Goal: Task Accomplishment & Management: Manage account settings

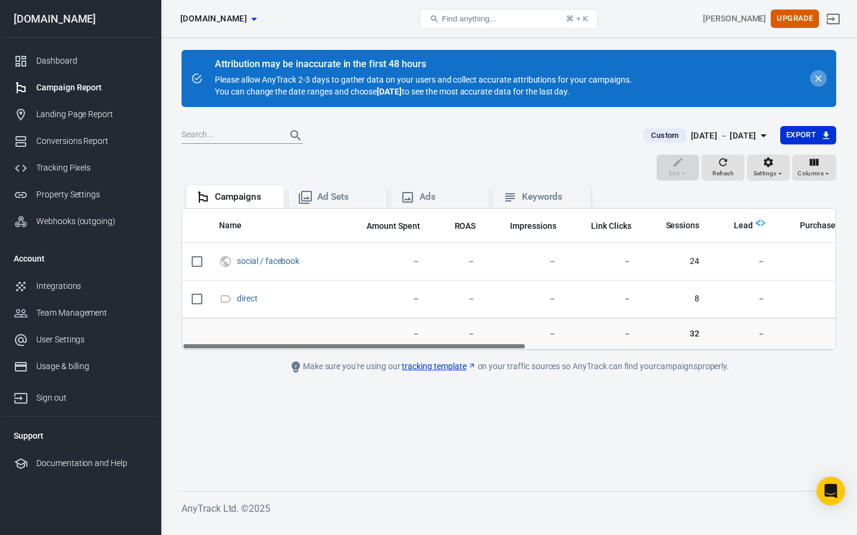
click at [818, 80] on icon "close" at bounding box center [818, 78] width 11 height 11
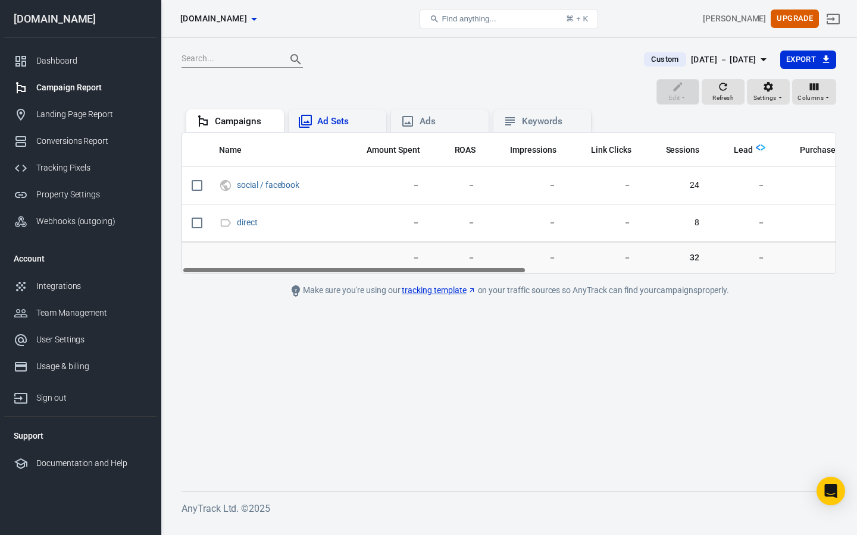
click at [331, 124] on div "Ad Sets" at bounding box center [346, 121] width 59 height 12
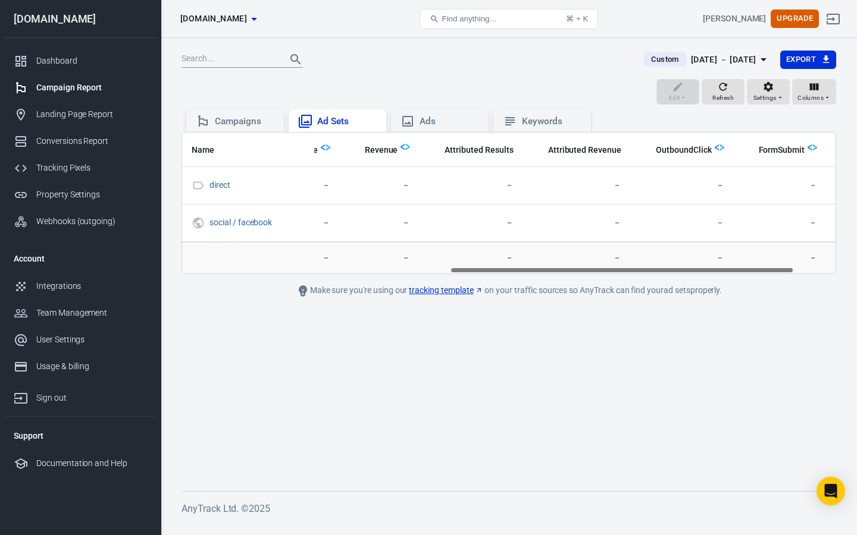
scroll to position [0, 528]
click at [419, 116] on div "Ads" at bounding box center [439, 121] width 79 height 14
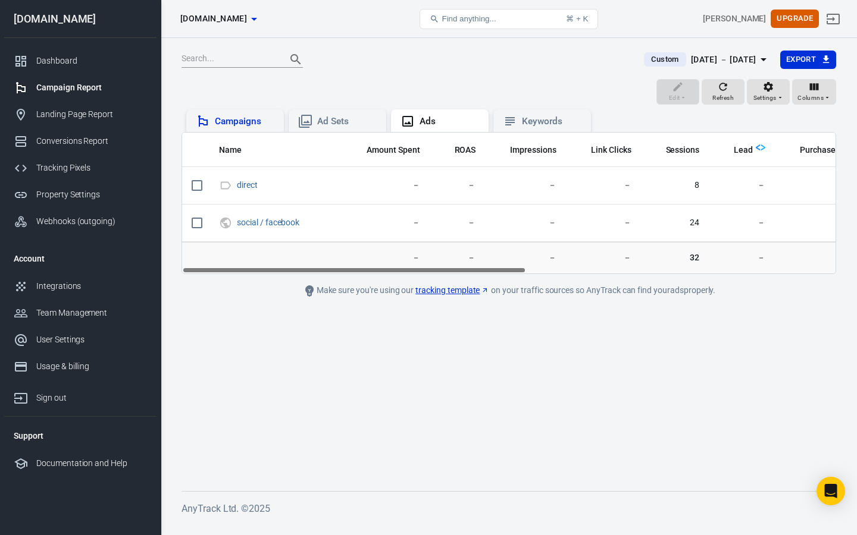
click at [264, 127] on div "Campaigns" at bounding box center [235, 121] width 79 height 14
click at [66, 62] on div "Dashboard" at bounding box center [91, 61] width 111 height 12
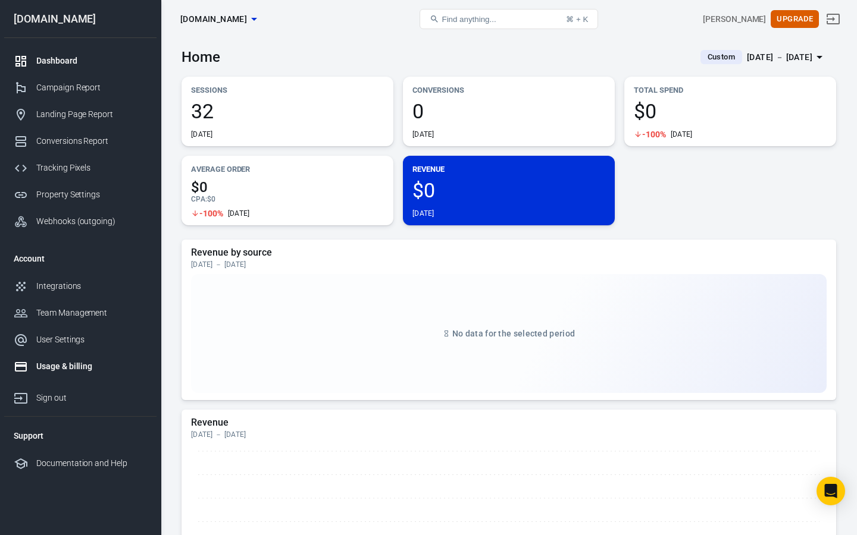
click at [79, 374] on link "Usage & billing" at bounding box center [80, 366] width 152 height 27
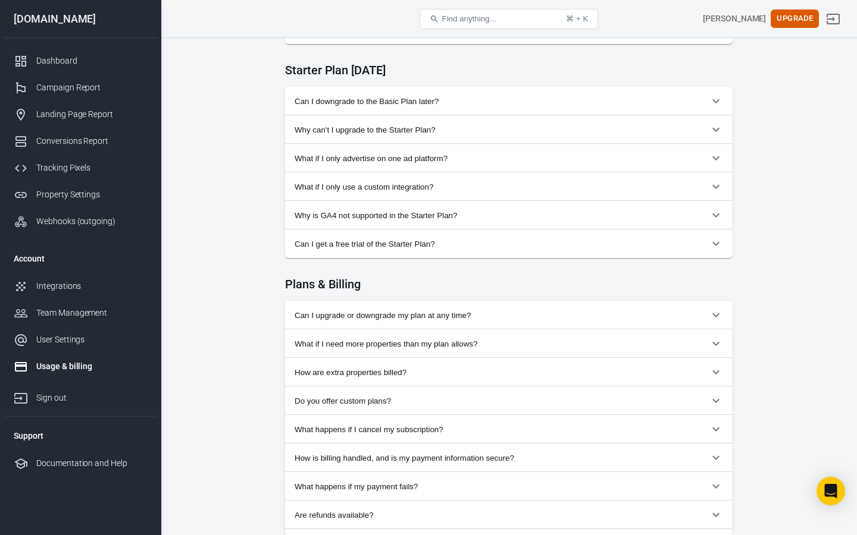
scroll to position [531, 0]
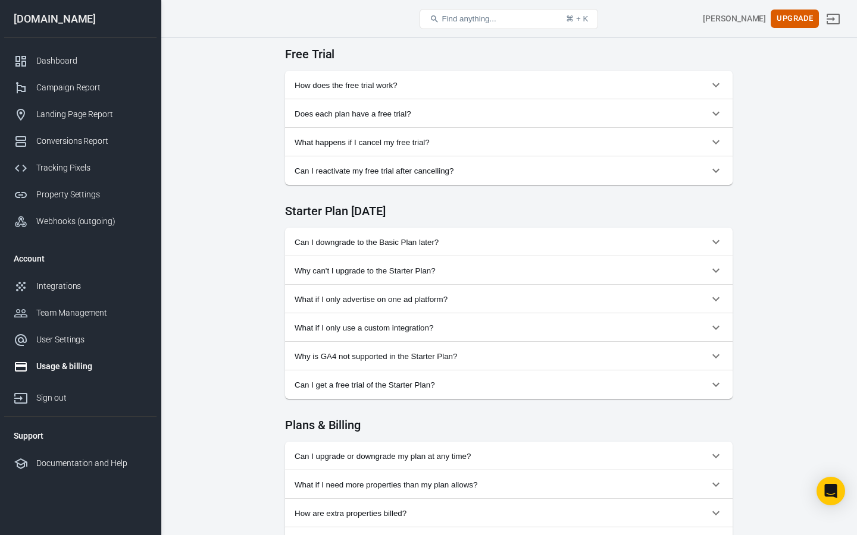
click at [339, 98] on button "How does the free trial work?" at bounding box center [508, 85] width 447 height 29
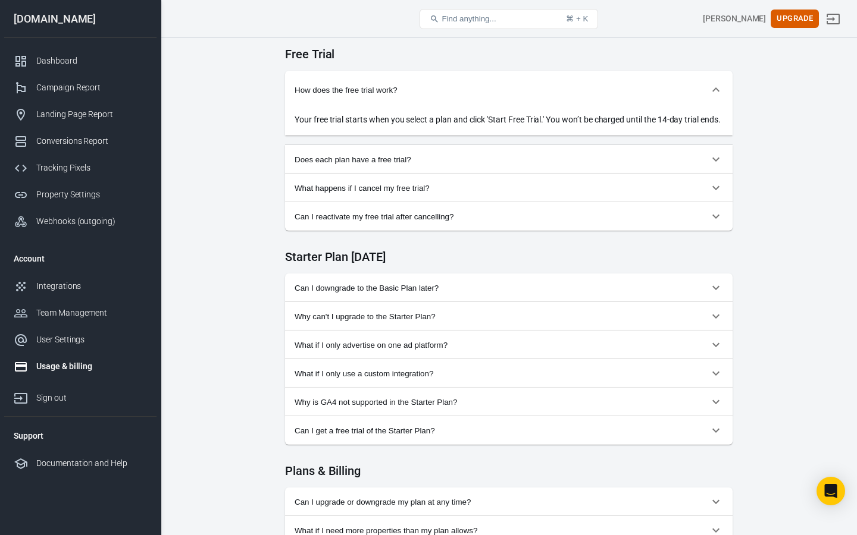
click at [331, 168] on button "Does each plan have a free trial?" at bounding box center [508, 159] width 447 height 29
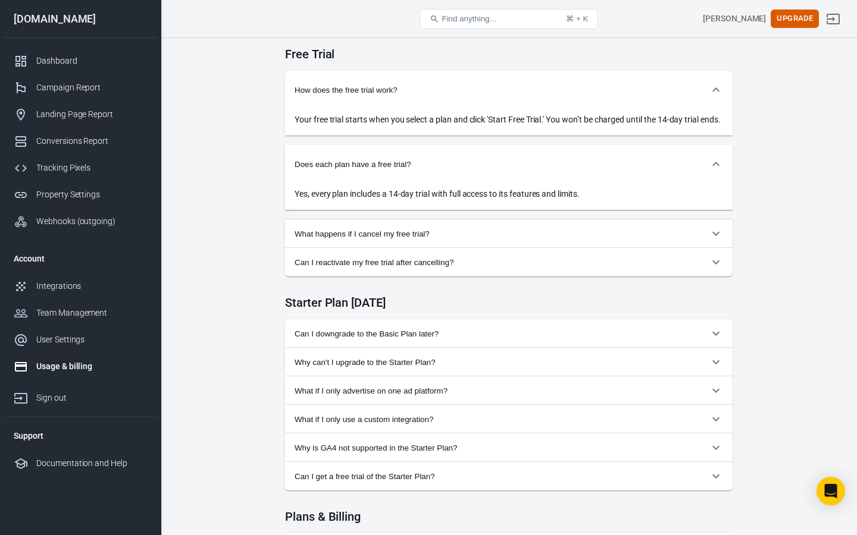
click at [250, 154] on div "Monthly Annual (Get 2 months free!) Starter For solopreneurs just getting start…" at bounding box center [508, 321] width 637 height 1605
click at [293, 248] on button "What happens if I cancel my free trial?" at bounding box center [508, 234] width 447 height 29
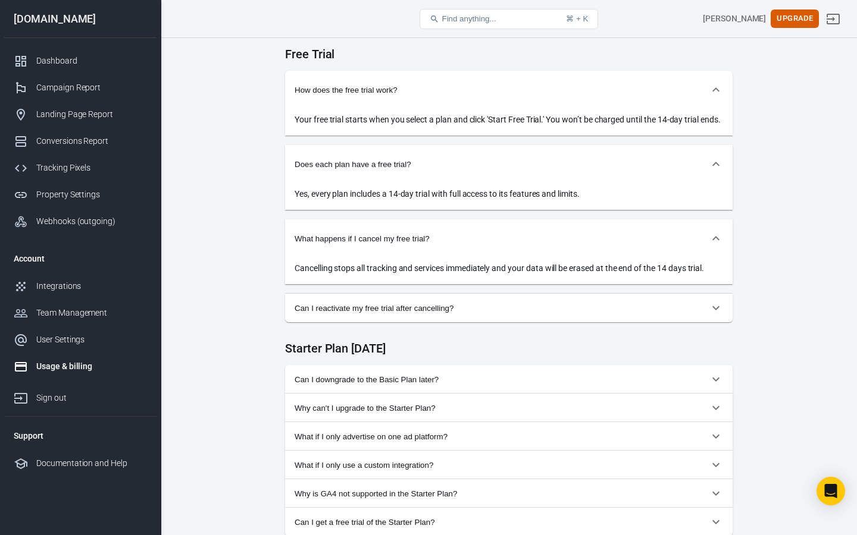
click at [267, 245] on div "Monthly Annual (Get 2 months free!) Starter For solopreneurs just getting start…" at bounding box center [508, 344] width 637 height 1651
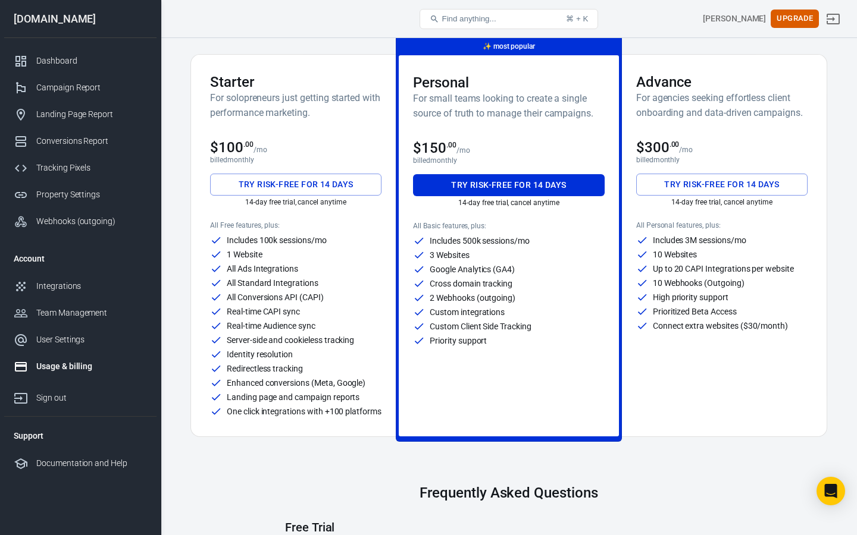
scroll to position [0, 0]
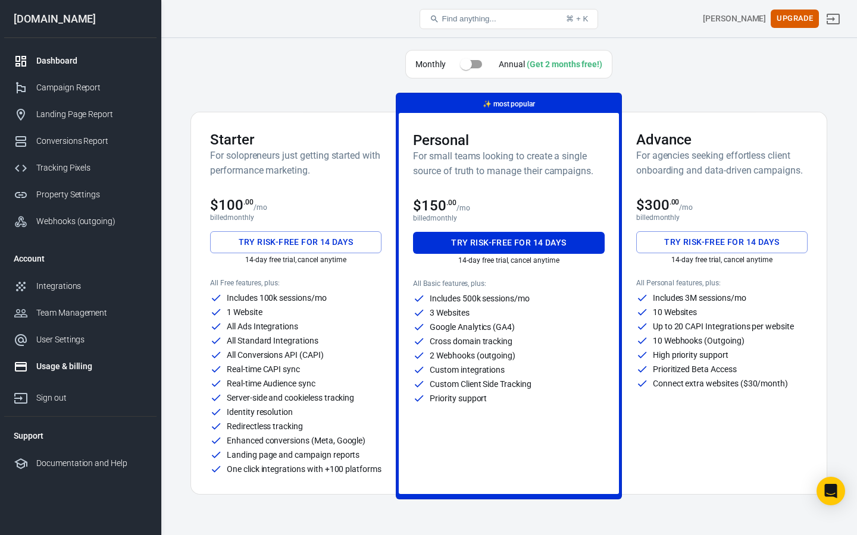
click at [36, 62] on div "Dashboard" at bounding box center [91, 61] width 111 height 12
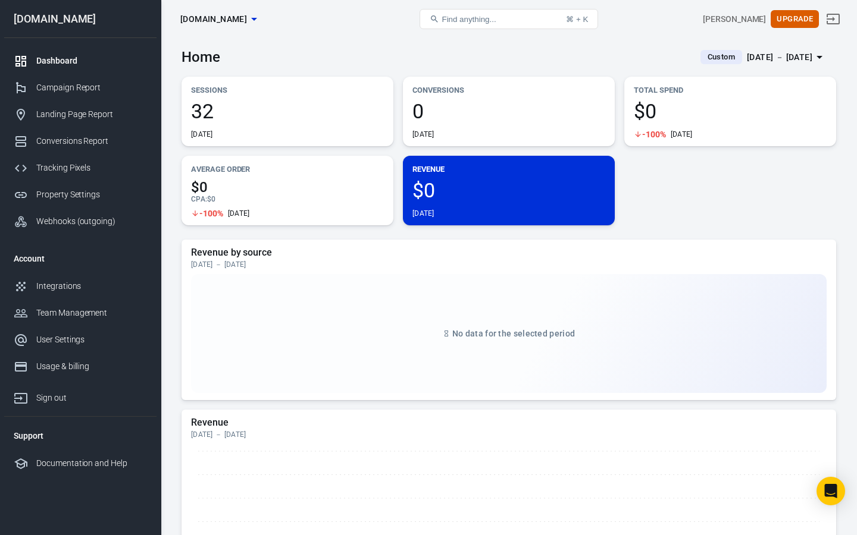
click at [242, 11] on button "[DOMAIN_NAME]" at bounding box center [219, 19] width 86 height 22
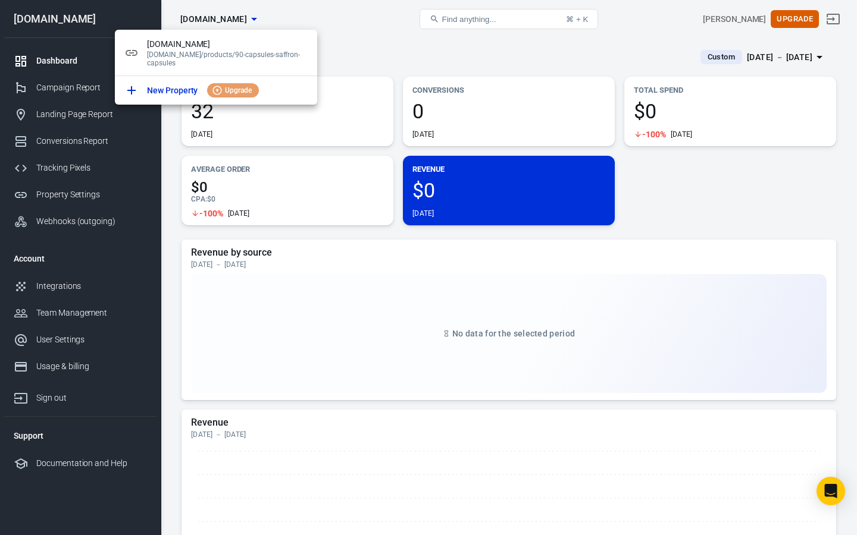
click at [340, 39] on div at bounding box center [428, 267] width 857 height 535
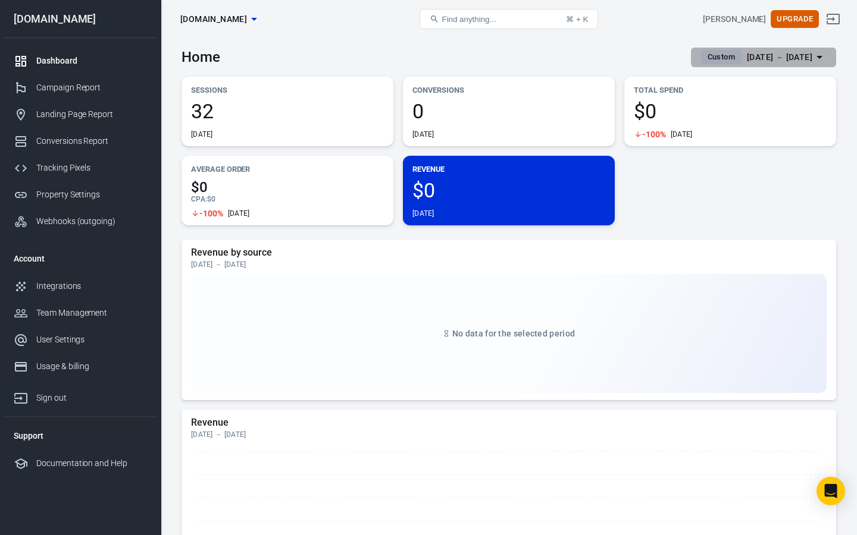
click at [795, 57] on div "[DATE] － [DATE]" at bounding box center [779, 57] width 65 height 15
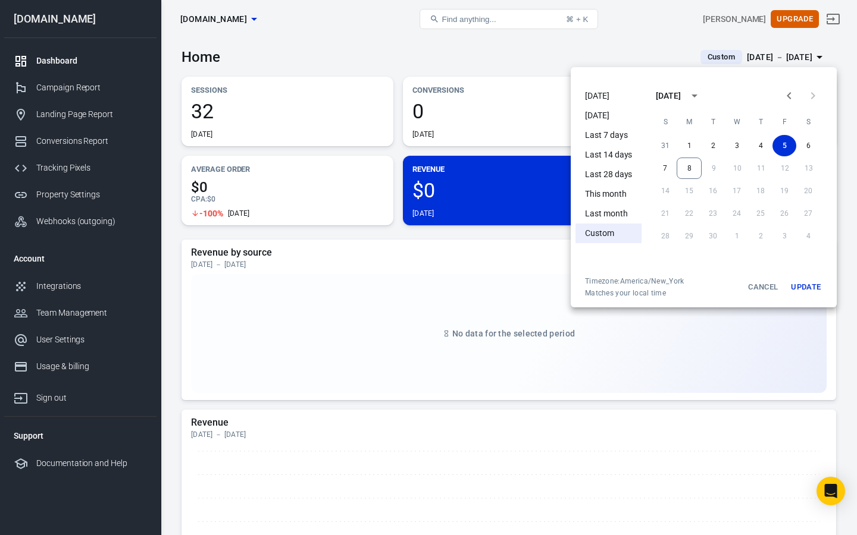
click at [615, 198] on li "This month" at bounding box center [608, 194] width 66 height 20
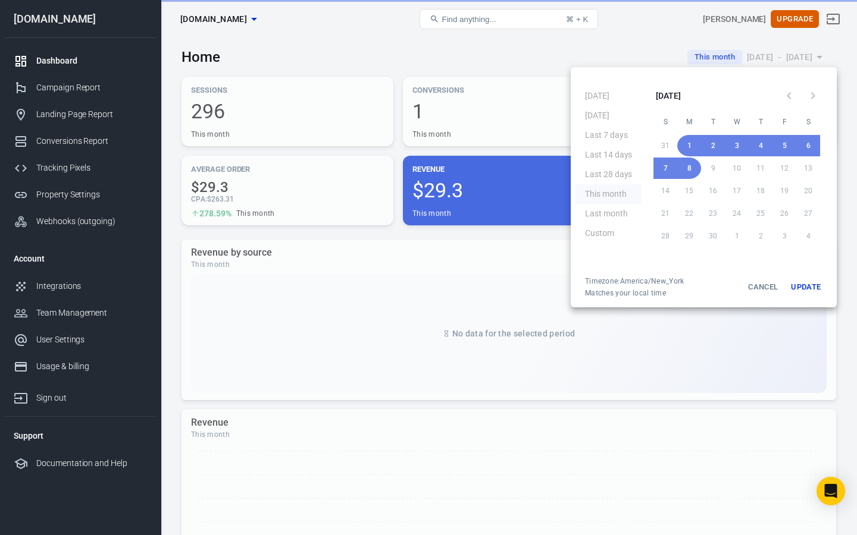
click at [813, 284] on button "Update" at bounding box center [806, 287] width 38 height 21
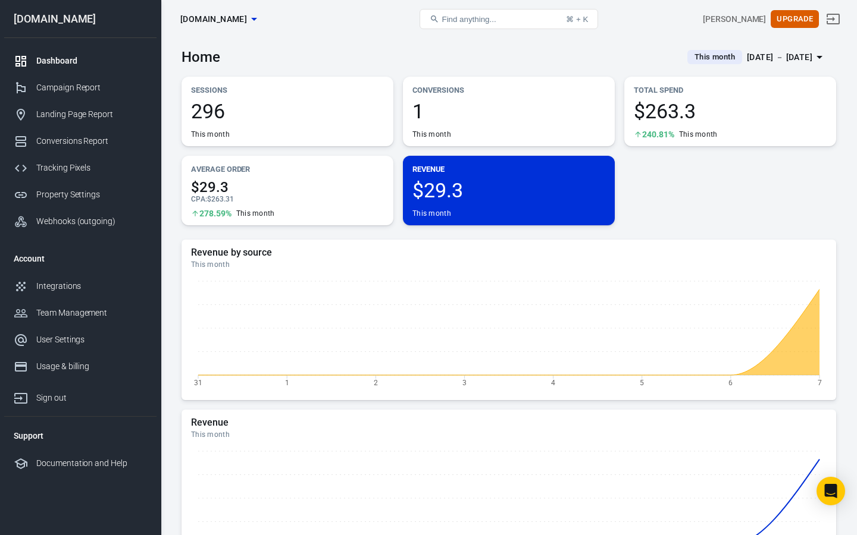
click at [755, 98] on div "Total Spend $263.3 240.81% This month" at bounding box center [730, 112] width 212 height 70
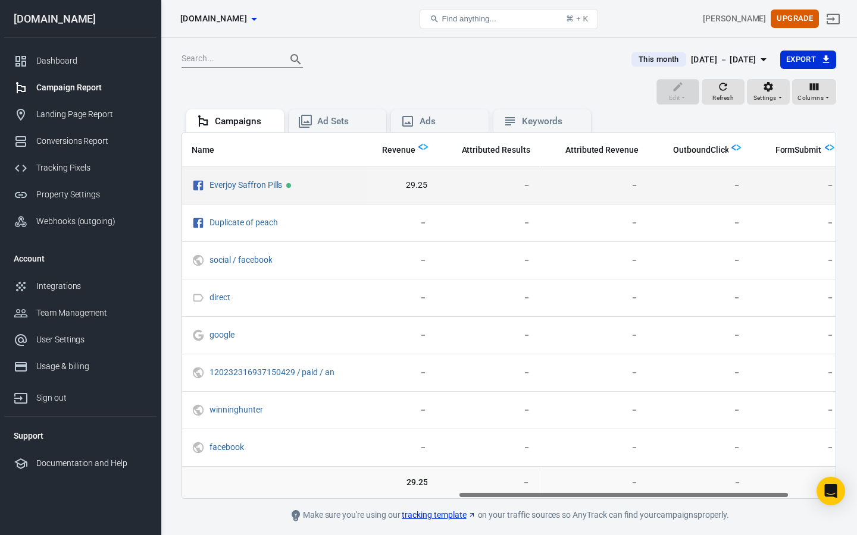
scroll to position [0, 545]
click at [218, 181] on link "Everjoy Saffron Pills" at bounding box center [245, 185] width 73 height 10
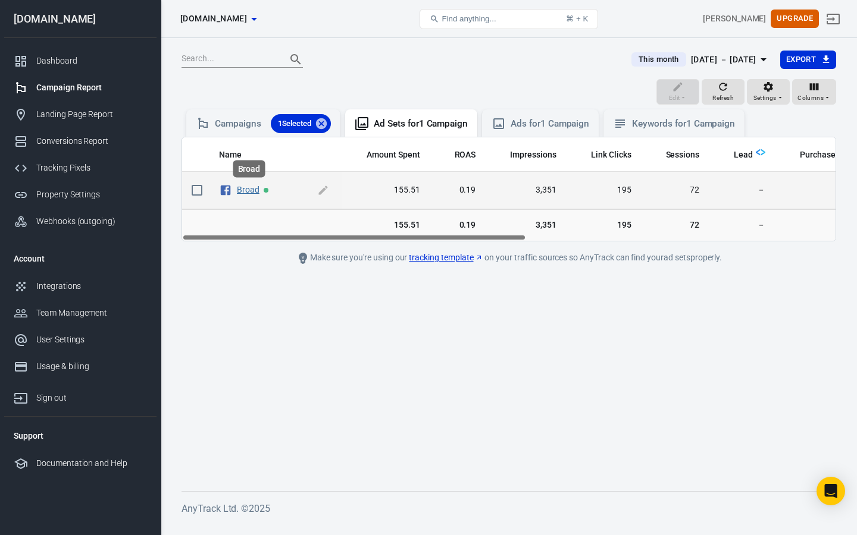
click at [246, 189] on link "Broad" at bounding box center [248, 190] width 23 height 10
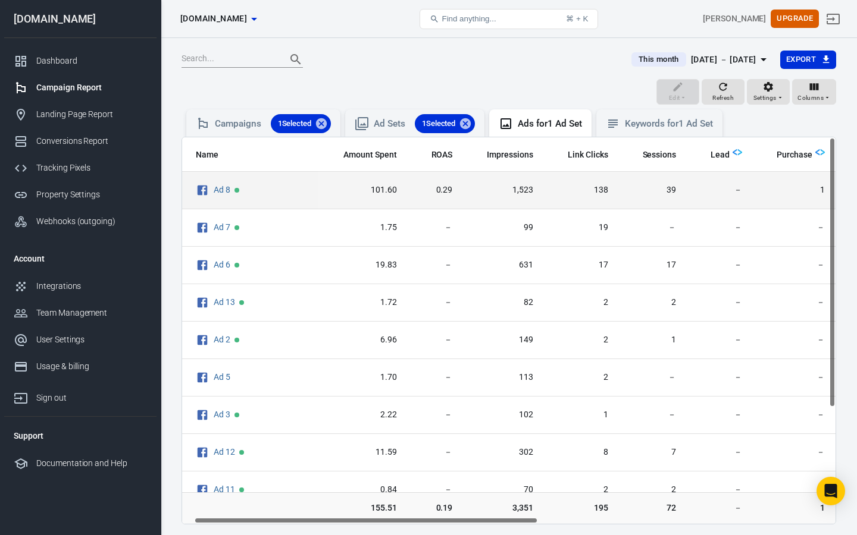
scroll to position [0, 23]
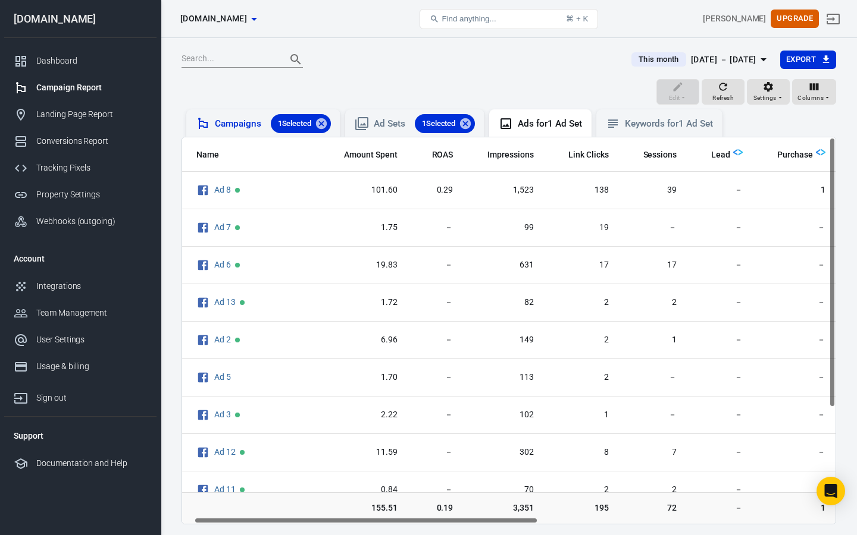
click at [250, 129] on div "Campaigns 1 Selected" at bounding box center [273, 123] width 116 height 19
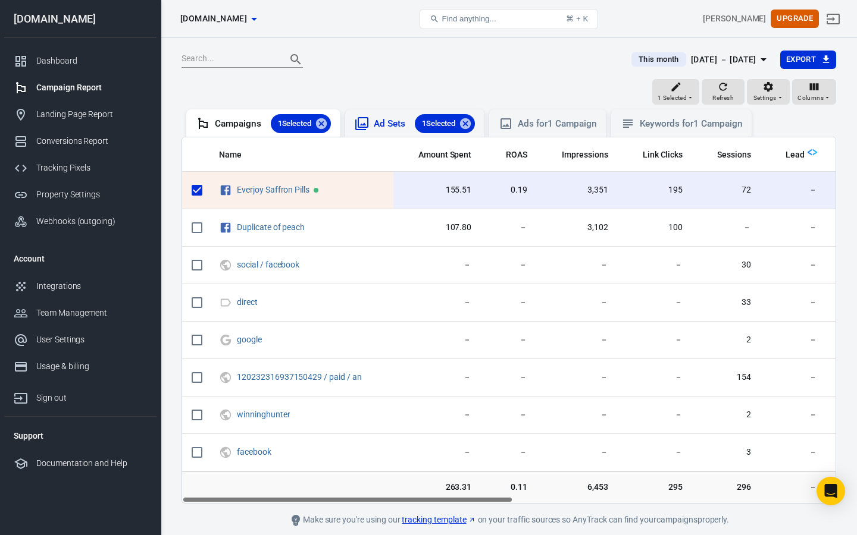
click at [386, 121] on div "Ad Sets 1 Selected" at bounding box center [424, 123] width 101 height 19
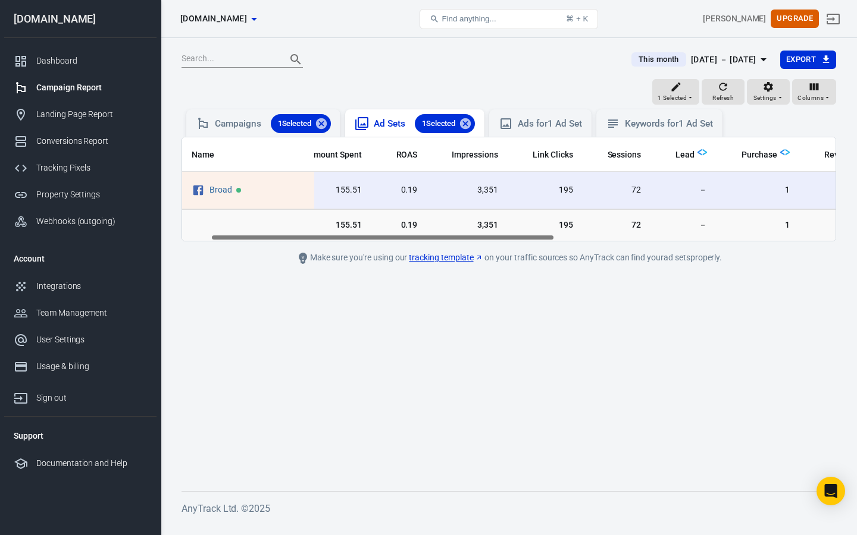
scroll to position [0, 54]
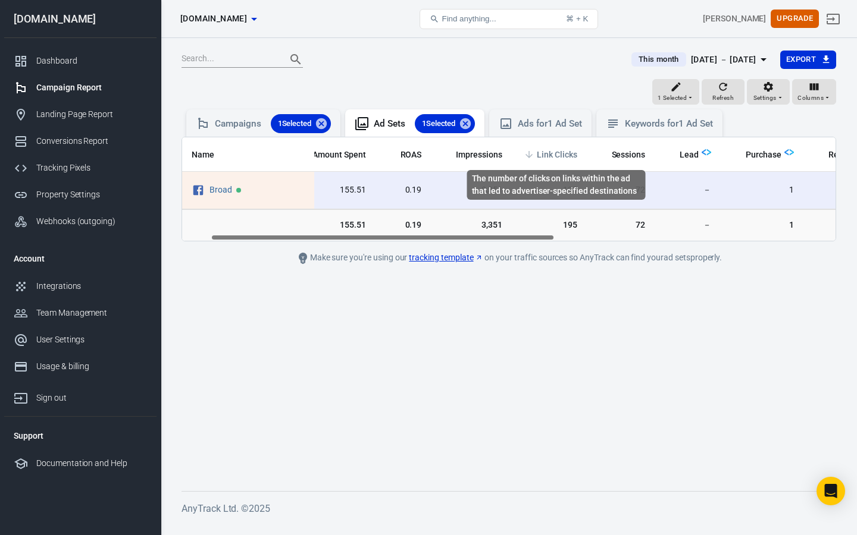
click at [541, 156] on span "Link Clicks" at bounding box center [557, 155] width 40 height 12
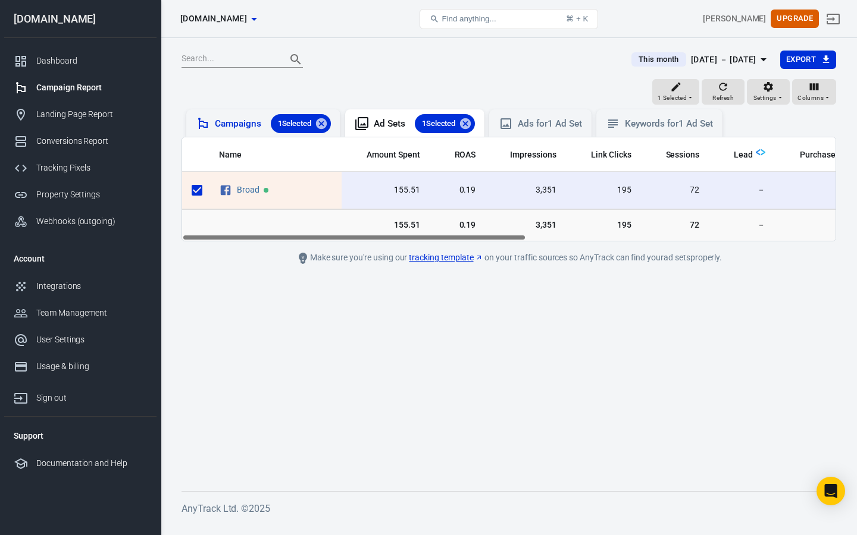
click at [225, 123] on div "Campaigns 1 Selected" at bounding box center [273, 123] width 116 height 19
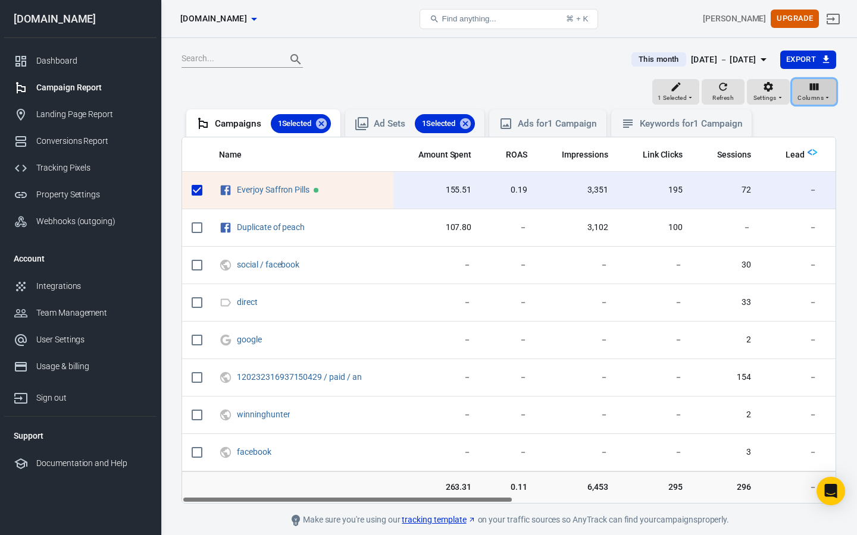
click at [813, 91] on icon "button" at bounding box center [814, 87] width 12 height 12
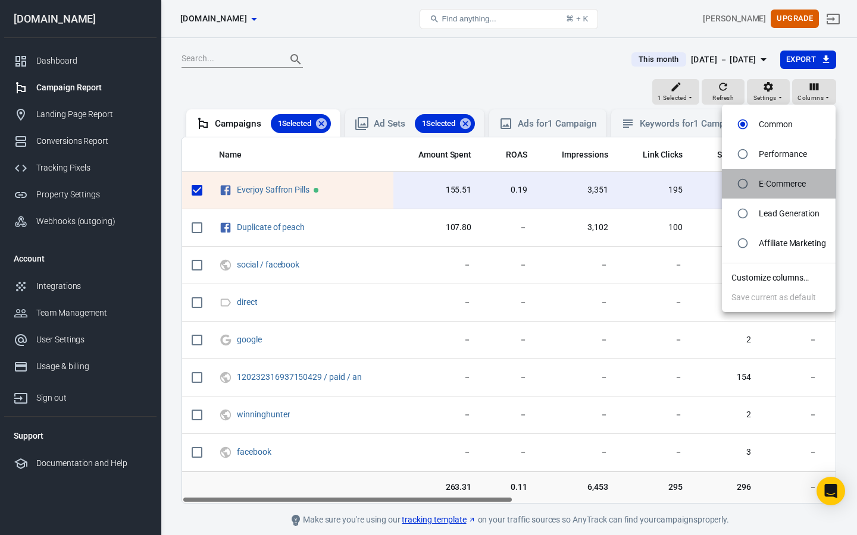
click at [803, 175] on li "E-Commerce" at bounding box center [779, 184] width 114 height 30
radio input "false"
radio input "true"
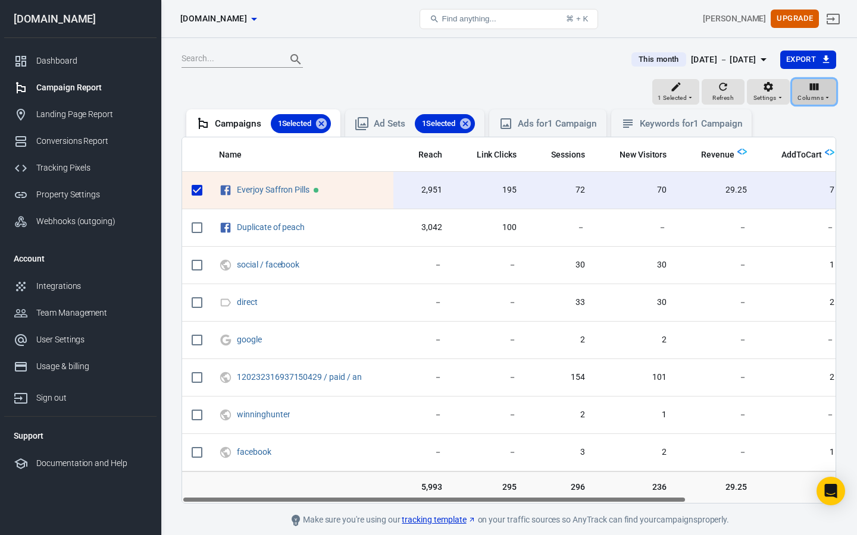
click at [825, 95] on icon "button" at bounding box center [826, 97] width 7 height 7
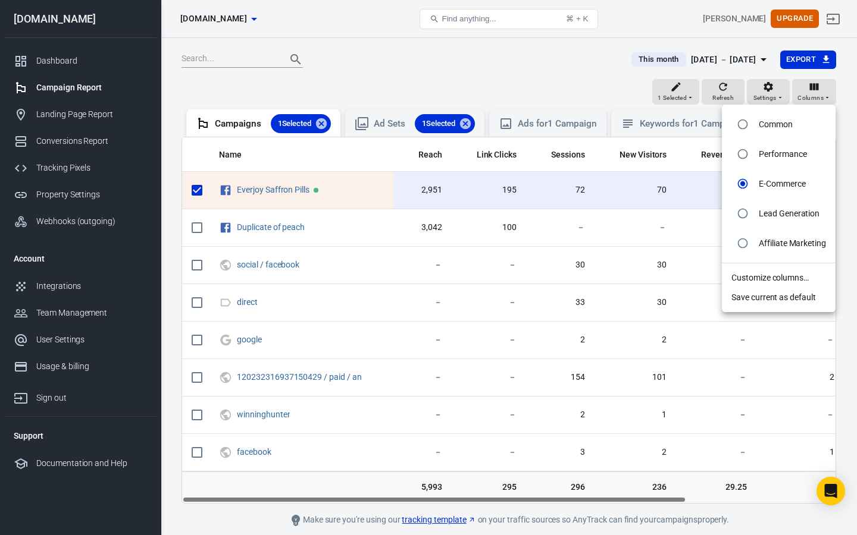
click at [784, 154] on p "Performance" at bounding box center [783, 154] width 48 height 12
radio input "true"
radio input "false"
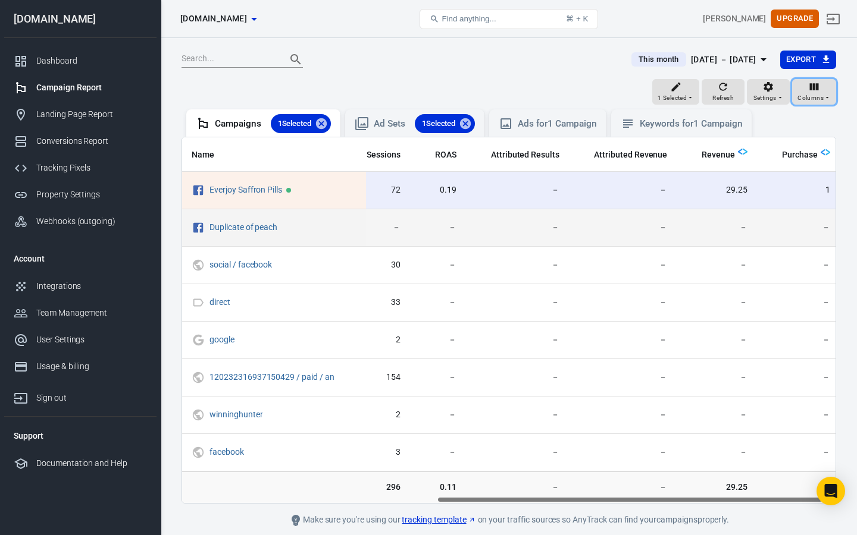
scroll to position [0, 450]
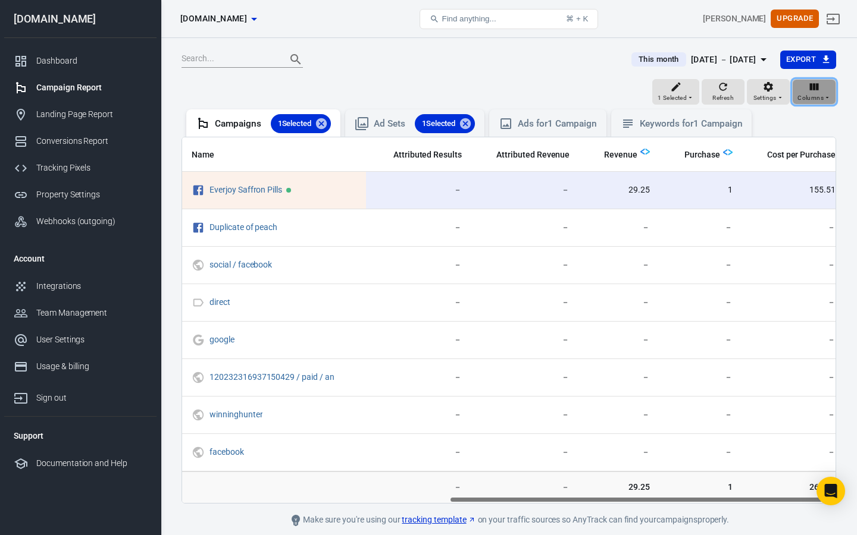
click at [829, 86] on div "Columns" at bounding box center [813, 92] width 33 height 23
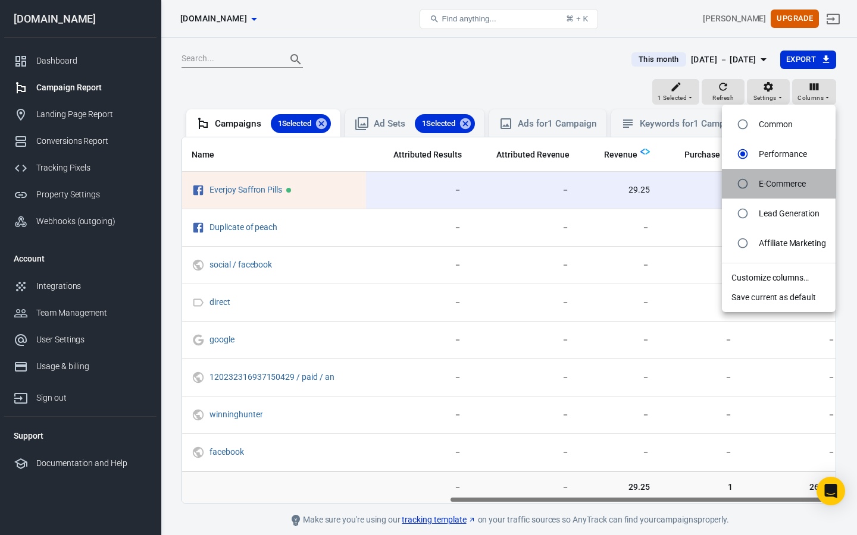
click at [775, 180] on p "E-Commerce" at bounding box center [782, 184] width 47 height 12
radio input "false"
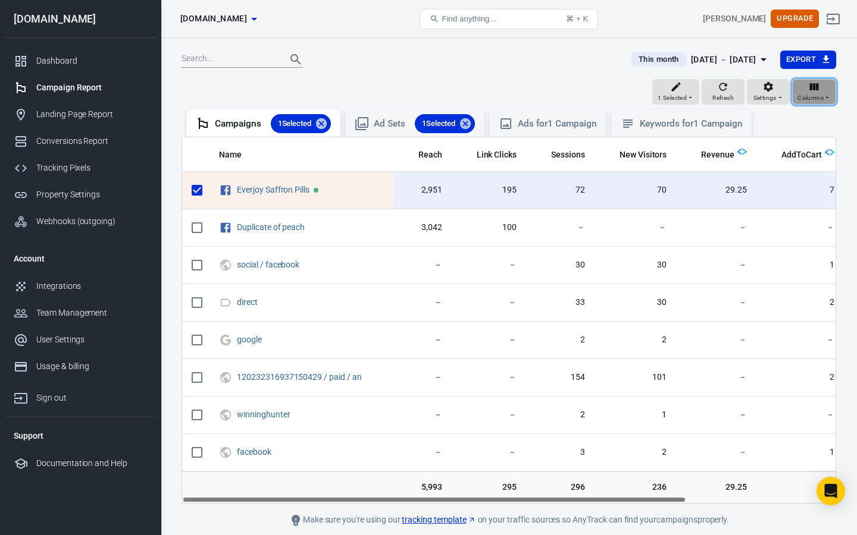
click at [815, 104] on button "Columns" at bounding box center [814, 92] width 44 height 26
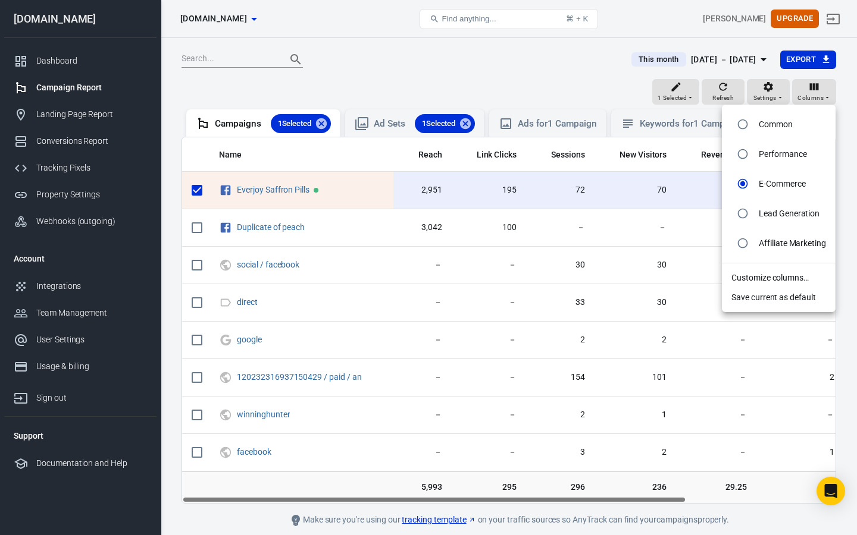
click at [791, 216] on p "Lead Generation" at bounding box center [789, 214] width 61 height 12
radio input "false"
radio input "true"
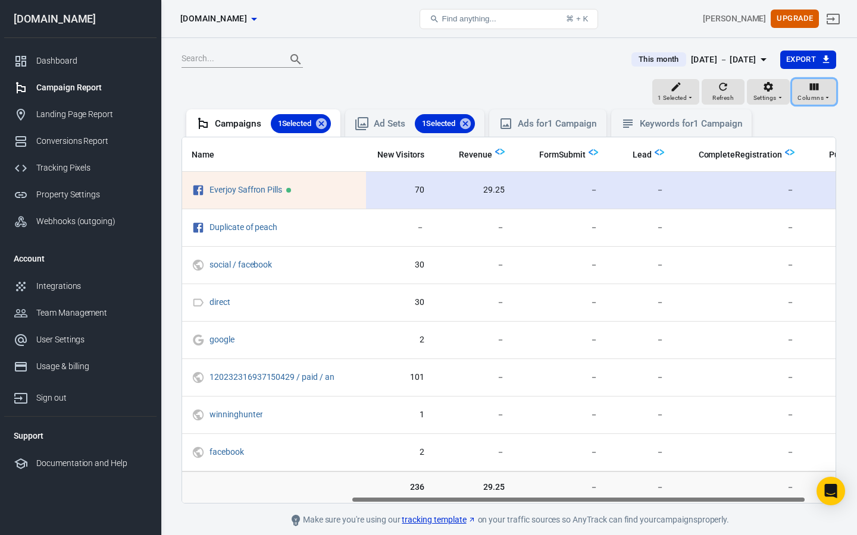
scroll to position [0, 284]
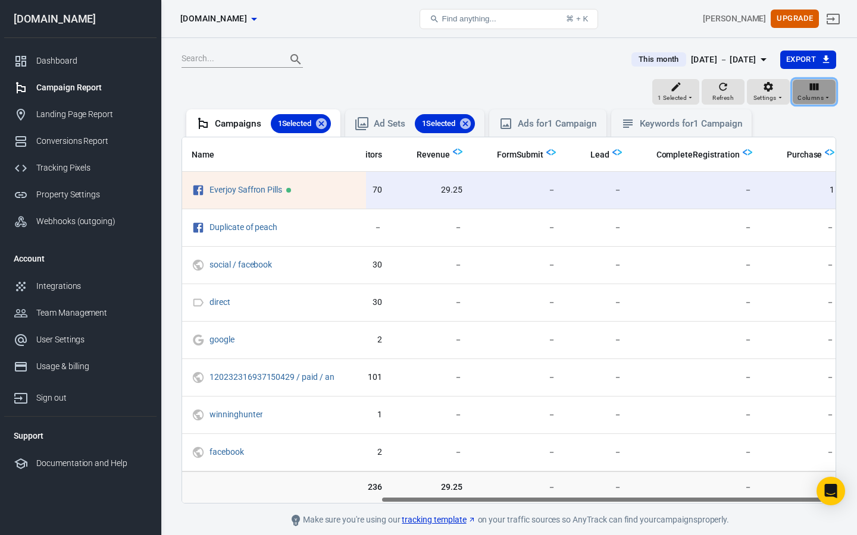
click at [816, 92] on icon "button" at bounding box center [814, 87] width 12 height 12
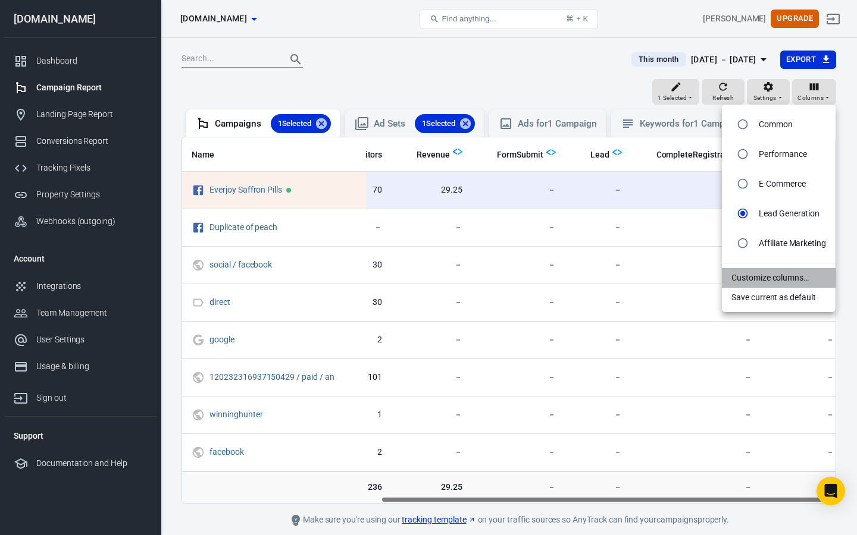
click at [772, 281] on li "Customize columns…" at bounding box center [779, 278] width 114 height 20
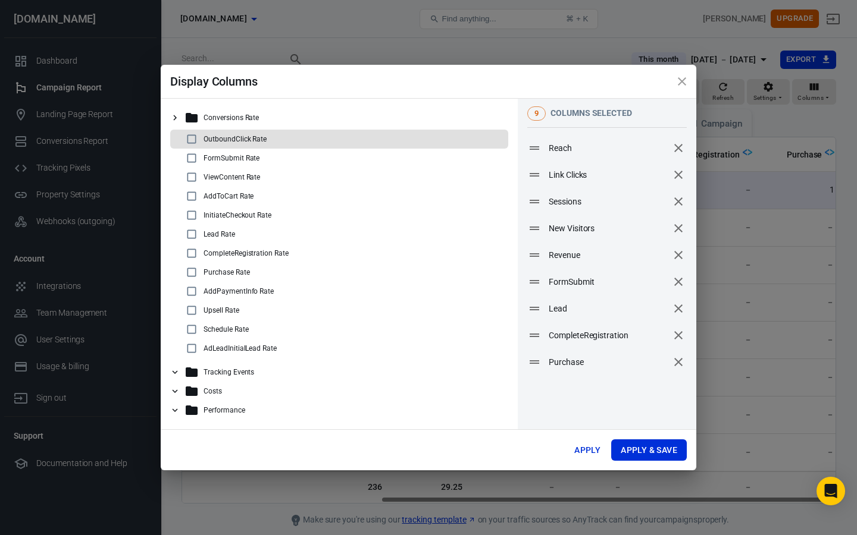
click at [247, 144] on div "OutboundClick Rate" at bounding box center [343, 139] width 319 height 14
checkbox input "true"
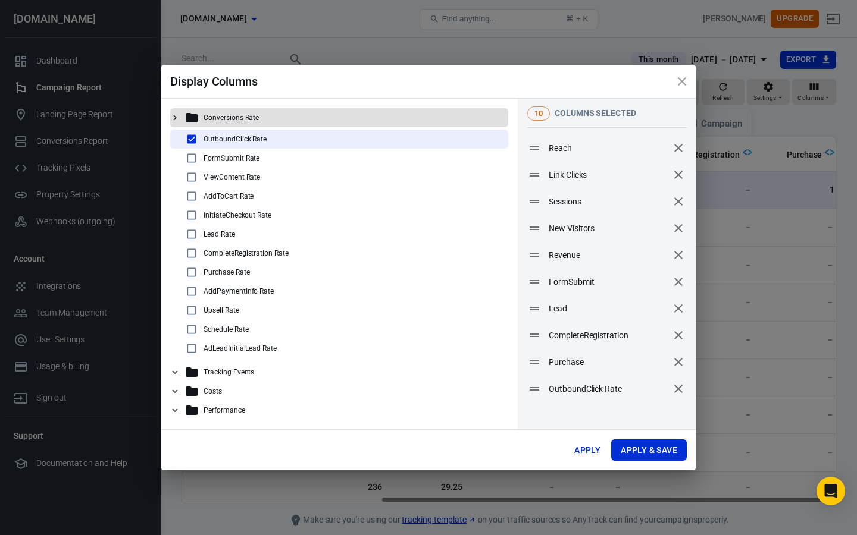
click at [245, 126] on div "Conversions Rate" at bounding box center [339, 117] width 338 height 19
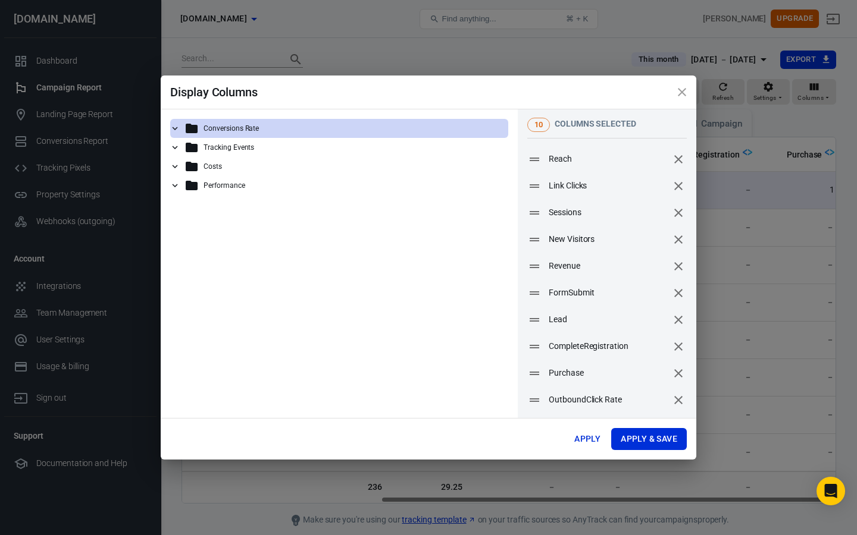
click at [245, 126] on p "Conversions Rate" at bounding box center [230, 128] width 55 height 8
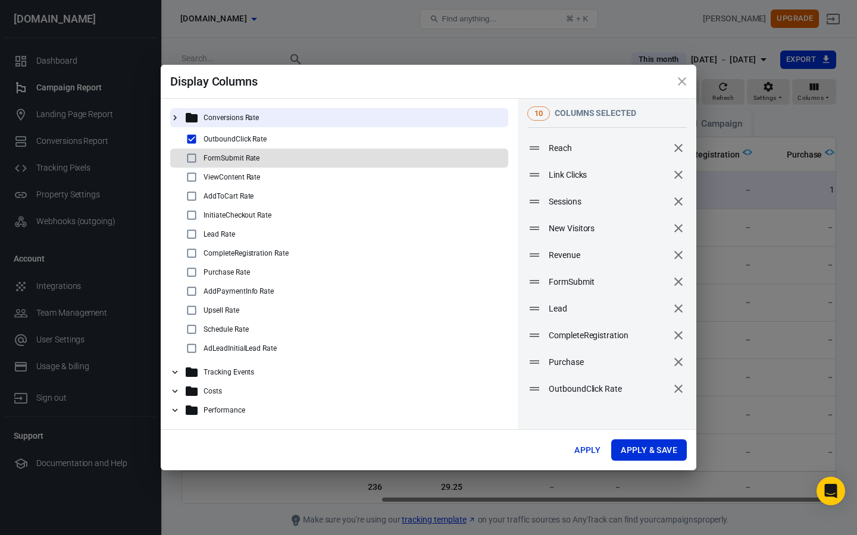
click at [217, 156] on p "FormSubmit Rate" at bounding box center [231, 158] width 56 height 8
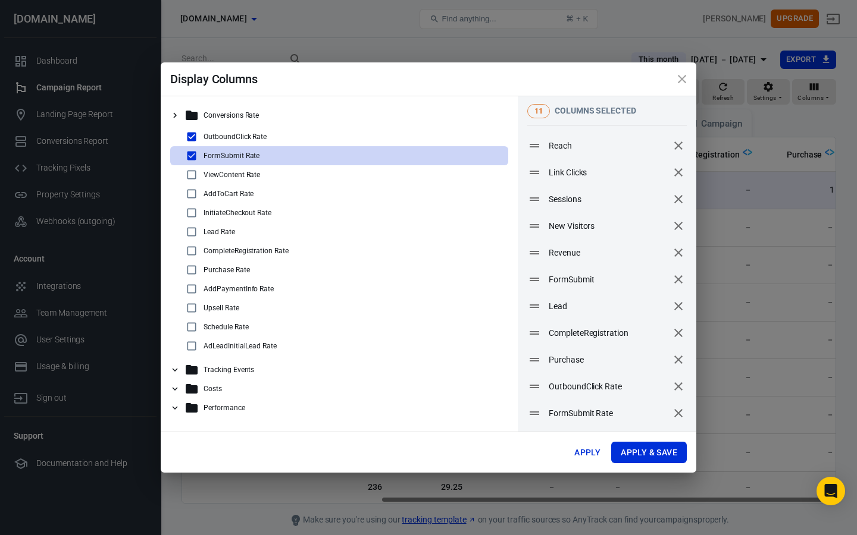
click at [217, 156] on p "FormSubmit Rate" at bounding box center [231, 156] width 56 height 8
checkbox input "false"
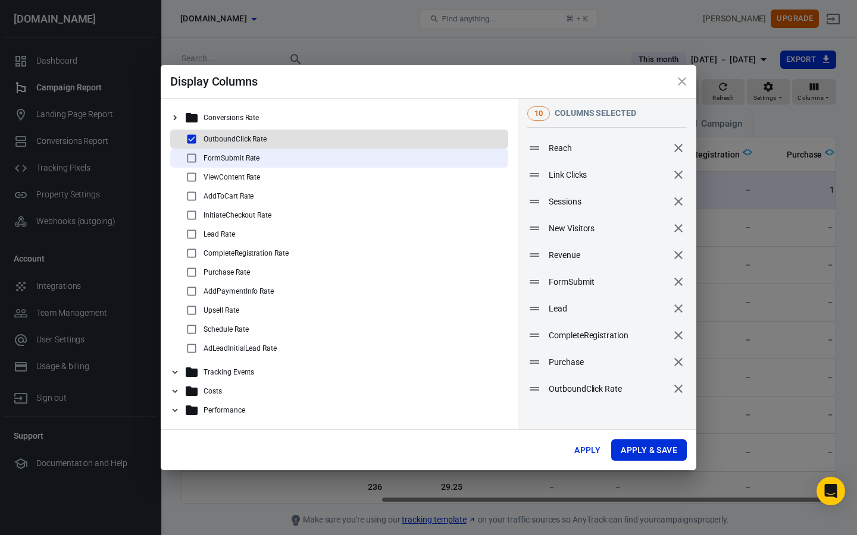
click at [218, 138] on p "OutboundClick Rate" at bounding box center [234, 139] width 63 height 8
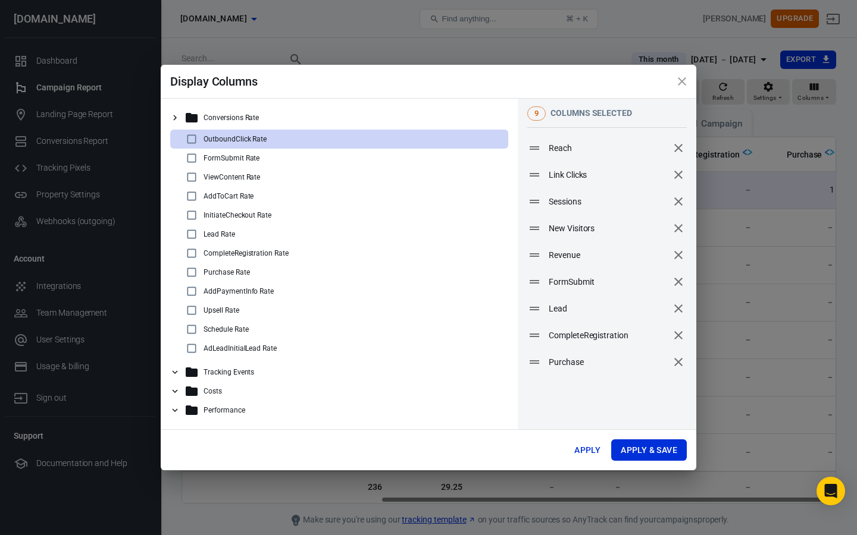
click at [218, 138] on p "OutboundClick Rate" at bounding box center [234, 139] width 63 height 8
checkbox input "true"
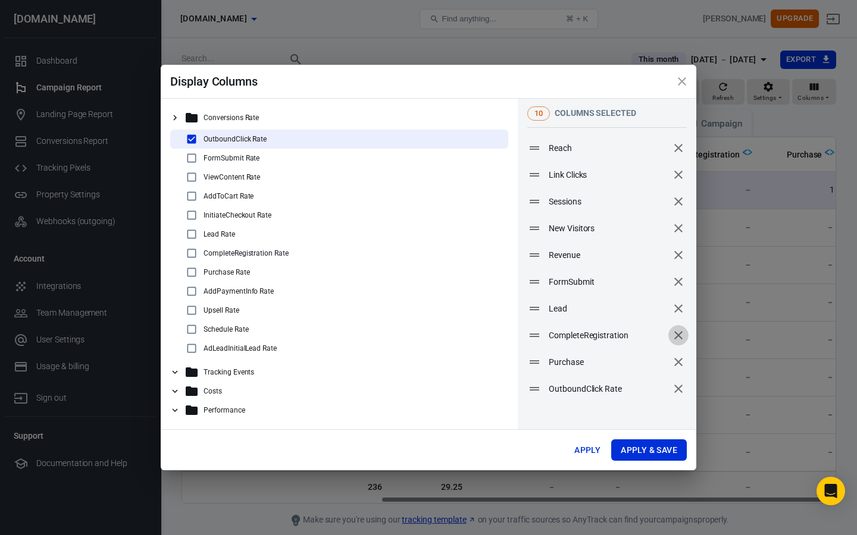
click at [681, 338] on icon "remove" at bounding box center [678, 335] width 14 height 14
click at [676, 286] on icon "remove" at bounding box center [678, 282] width 14 height 14
click at [189, 200] on input "checkbox" at bounding box center [191, 196] width 14 height 14
checkbox input "true"
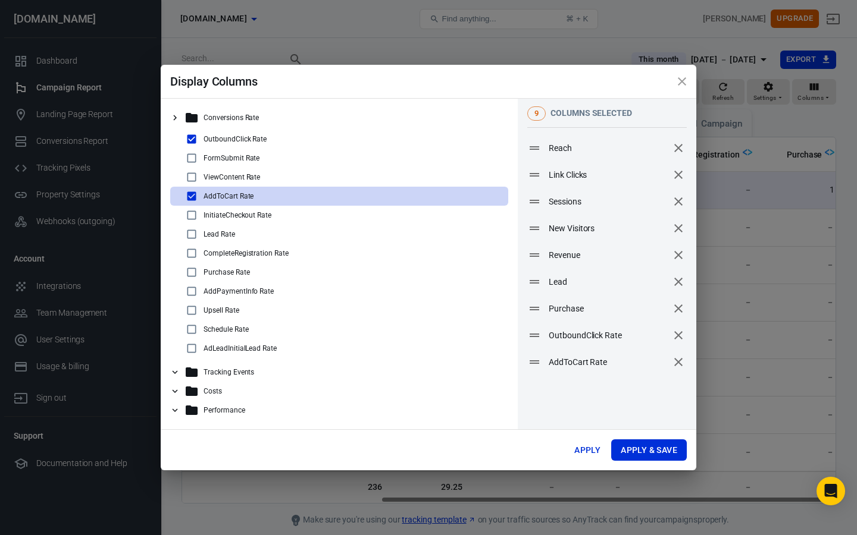
click at [190, 216] on input "checkbox" at bounding box center [191, 215] width 14 height 14
checkbox input "true"
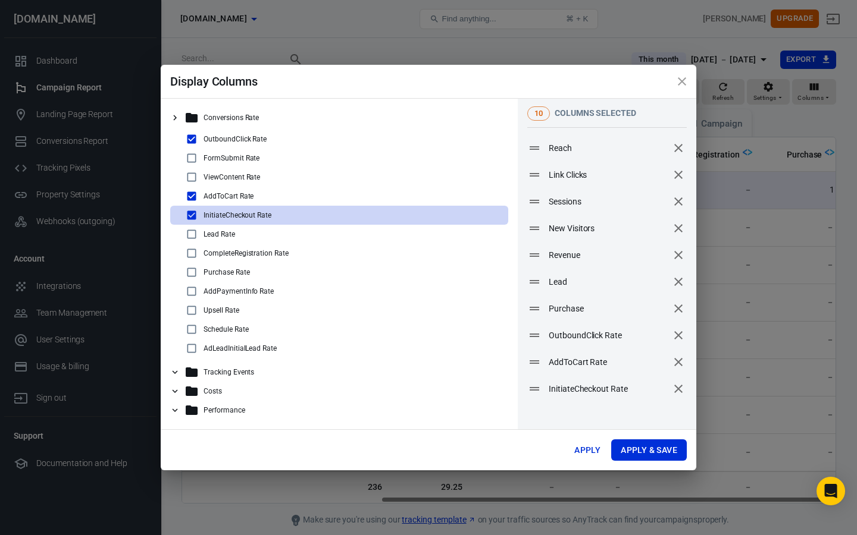
click at [190, 180] on input "checkbox" at bounding box center [191, 177] width 14 height 14
checkbox input "true"
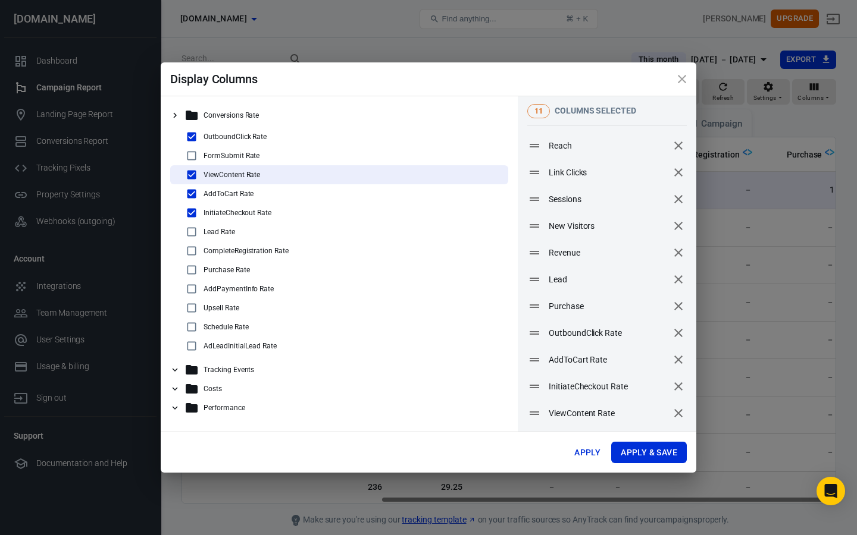
click at [190, 296] on input "checkbox" at bounding box center [191, 289] width 14 height 14
checkbox input "true"
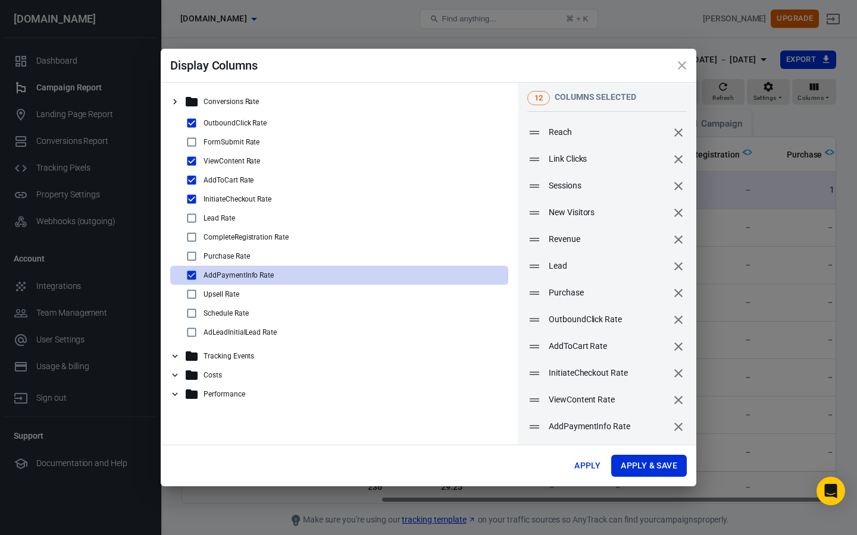
click at [176, 357] on icon at bounding box center [175, 356] width 11 height 11
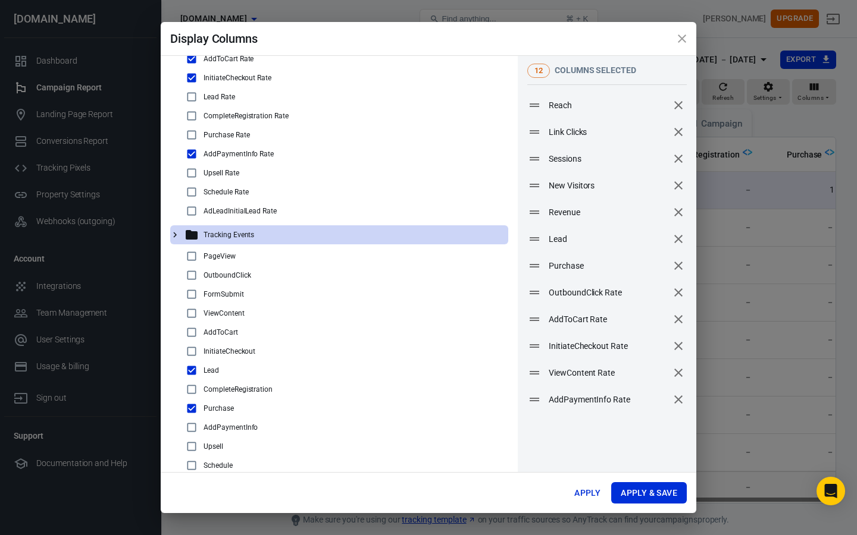
scroll to position [98, 0]
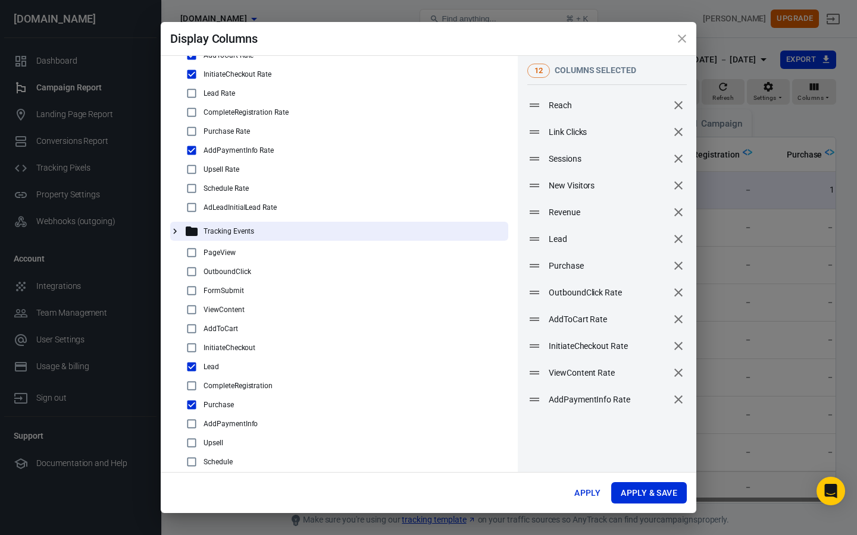
click at [189, 334] on input "checkbox" at bounding box center [191, 329] width 14 height 14
checkbox input "true"
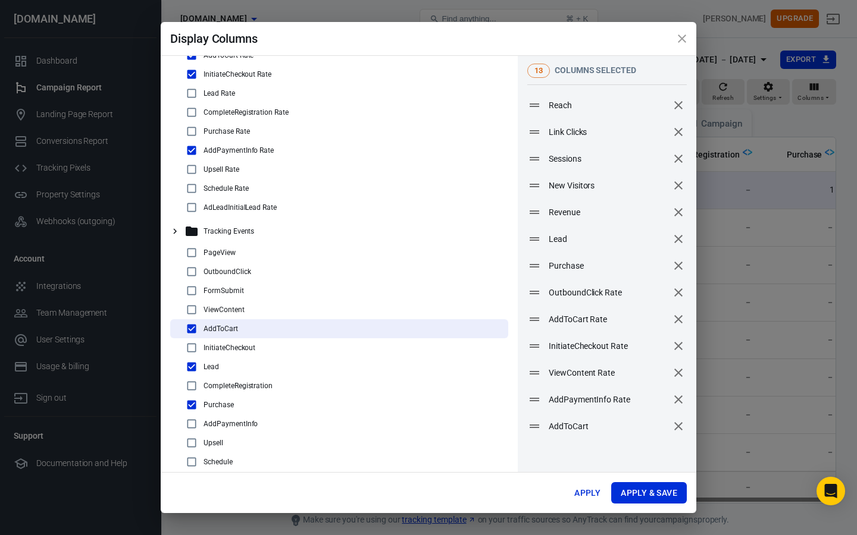
click at [190, 346] on input "checkbox" at bounding box center [191, 348] width 14 height 14
checkbox input "true"
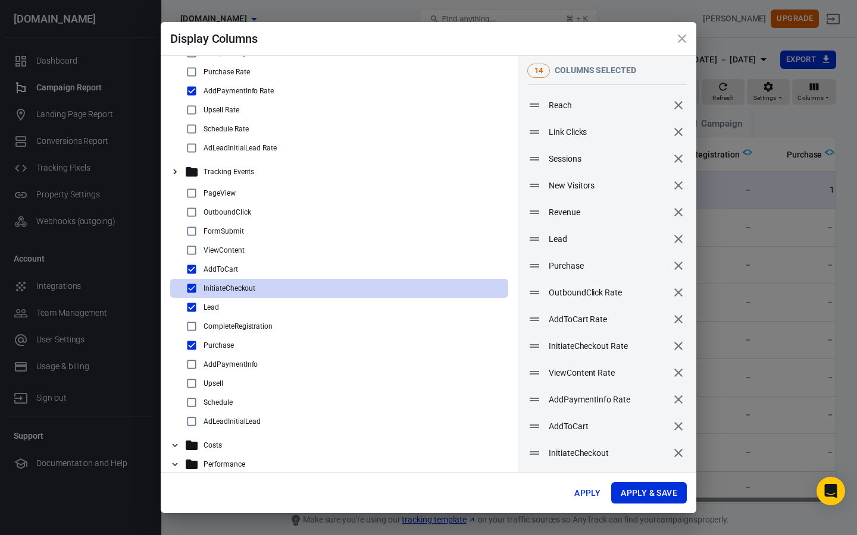
scroll to position [169, 0]
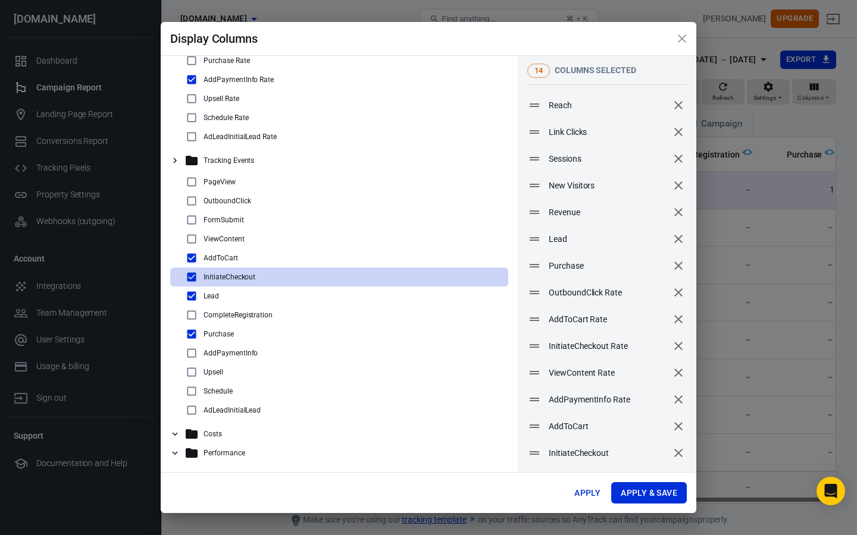
click at [183, 435] on div "Costs" at bounding box center [339, 434] width 338 height 19
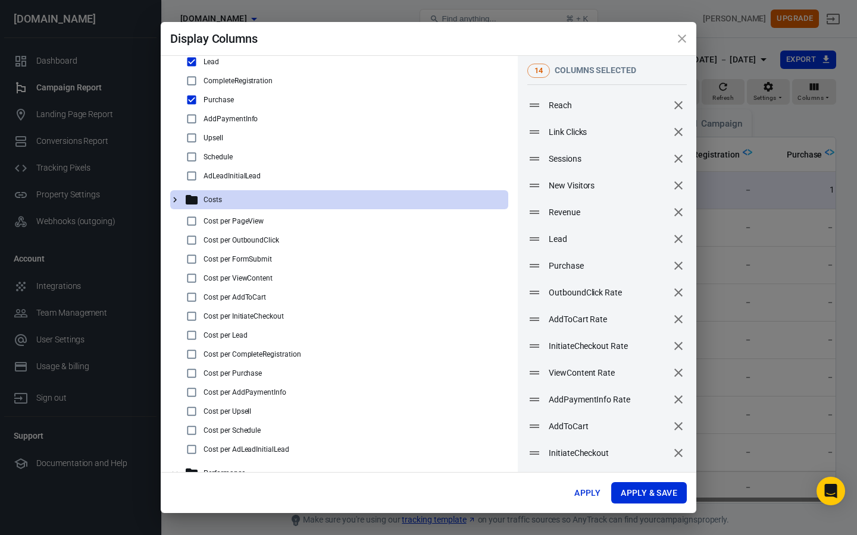
scroll to position [424, 0]
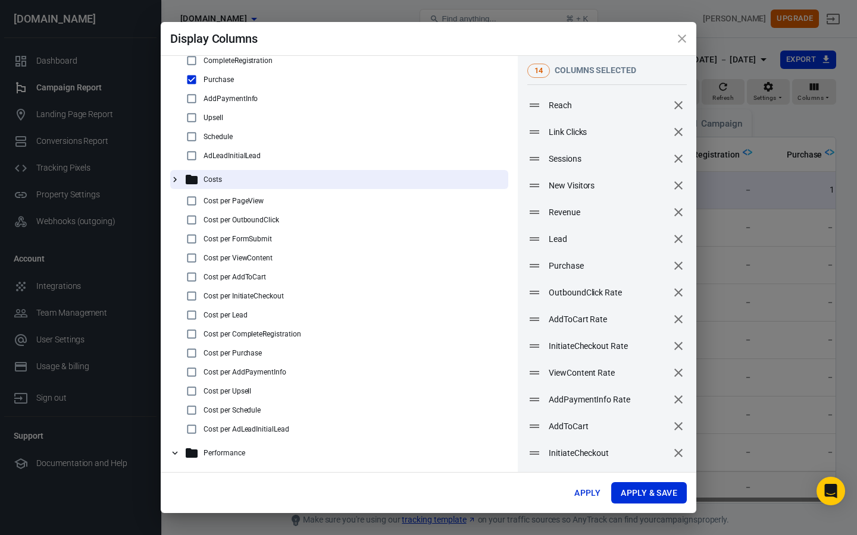
click at [189, 356] on input "checkbox" at bounding box center [191, 353] width 14 height 14
checkbox input "true"
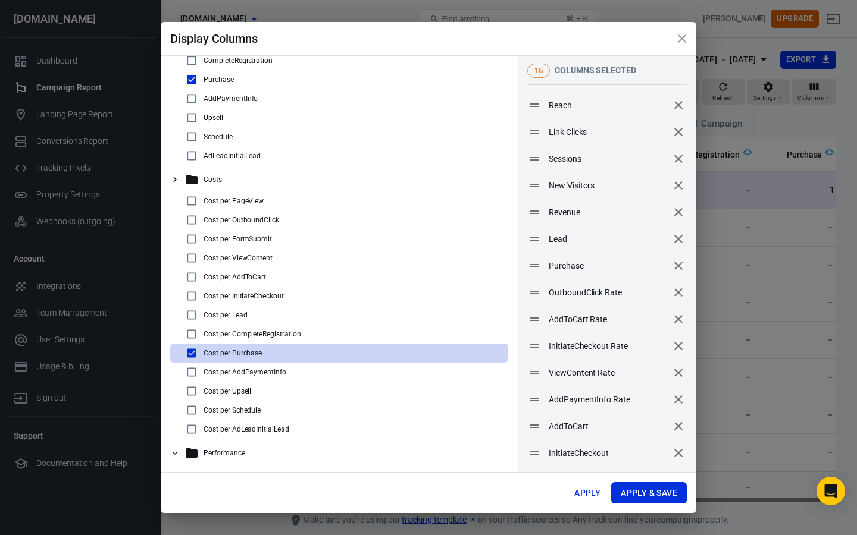
click at [190, 262] on input "checkbox" at bounding box center [191, 258] width 14 height 14
checkbox input "true"
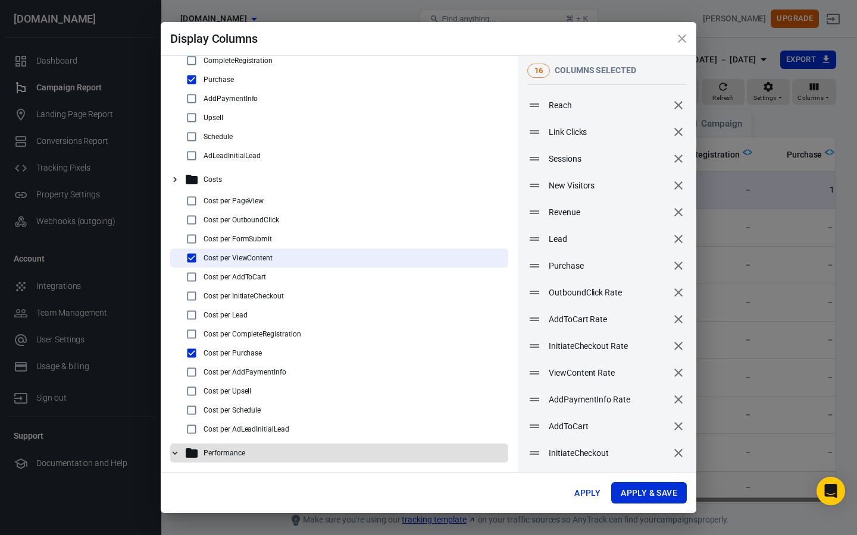
click at [202, 453] on div "Performance" at bounding box center [343, 453] width 319 height 14
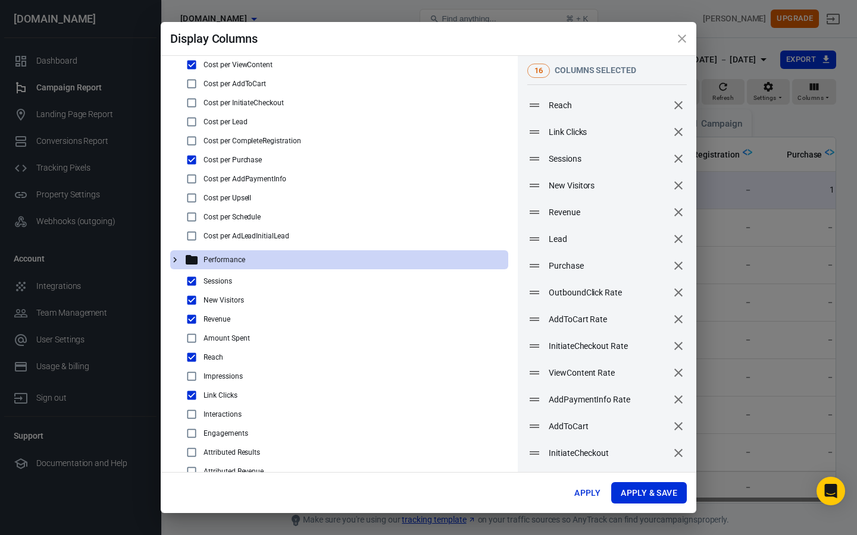
scroll to position [792, 0]
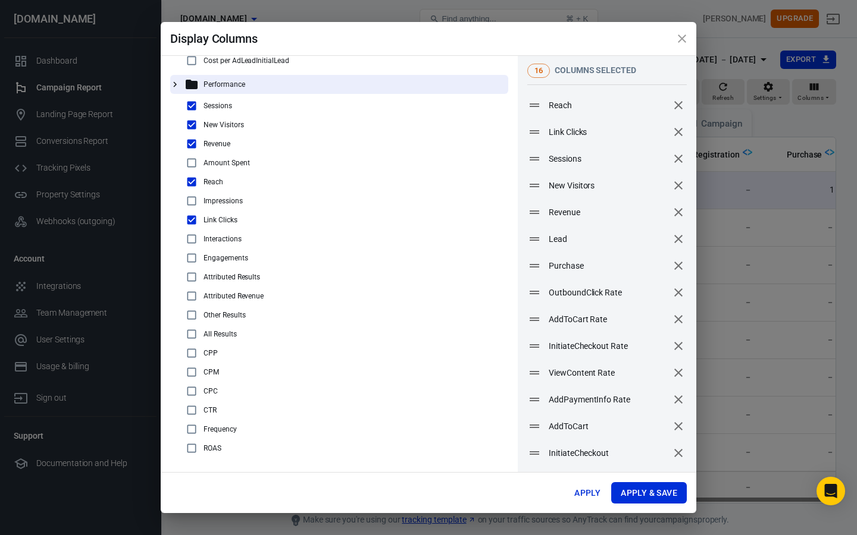
click at [189, 372] on input "checkbox" at bounding box center [191, 372] width 14 height 14
checkbox input "true"
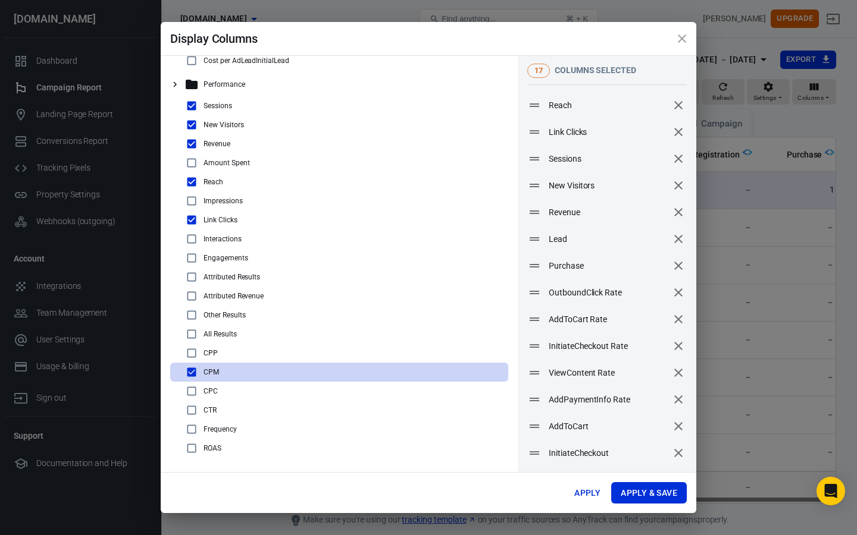
click at [192, 393] on input "checkbox" at bounding box center [191, 391] width 14 height 14
checkbox input "true"
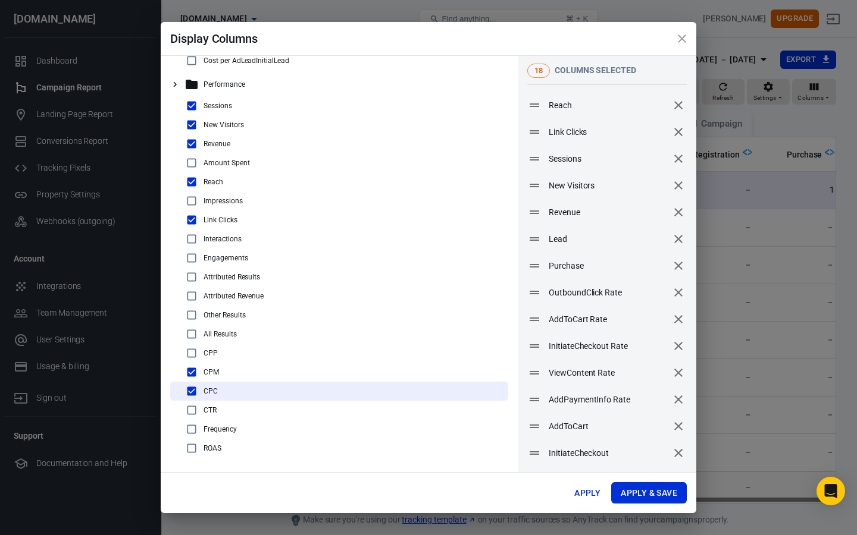
click at [190, 406] on input "checkbox" at bounding box center [191, 410] width 14 height 14
checkbox input "true"
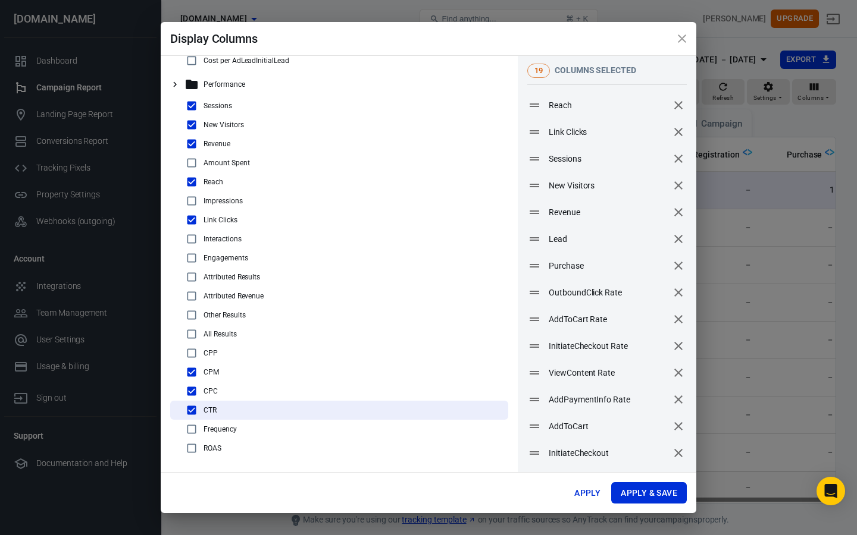
click at [190, 431] on input "checkbox" at bounding box center [191, 429] width 14 height 14
checkbox input "true"
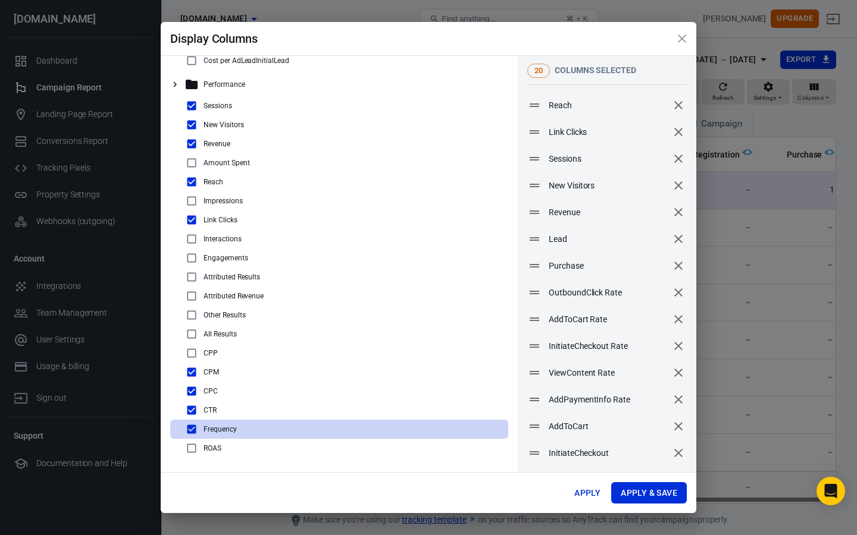
click at [190, 448] on input "checkbox" at bounding box center [191, 448] width 14 height 14
checkbox input "true"
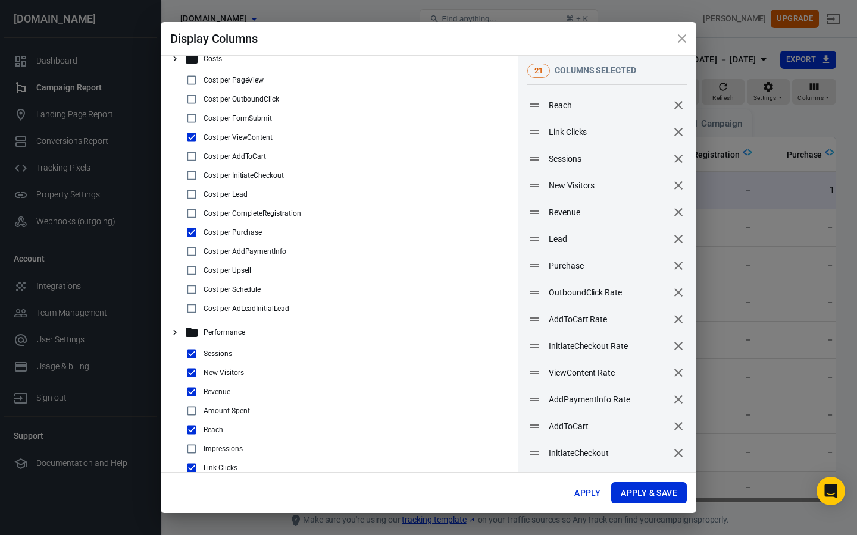
scroll to position [544, 0]
click at [192, 233] on input "checkbox" at bounding box center [191, 233] width 14 height 14
checkbox input "false"
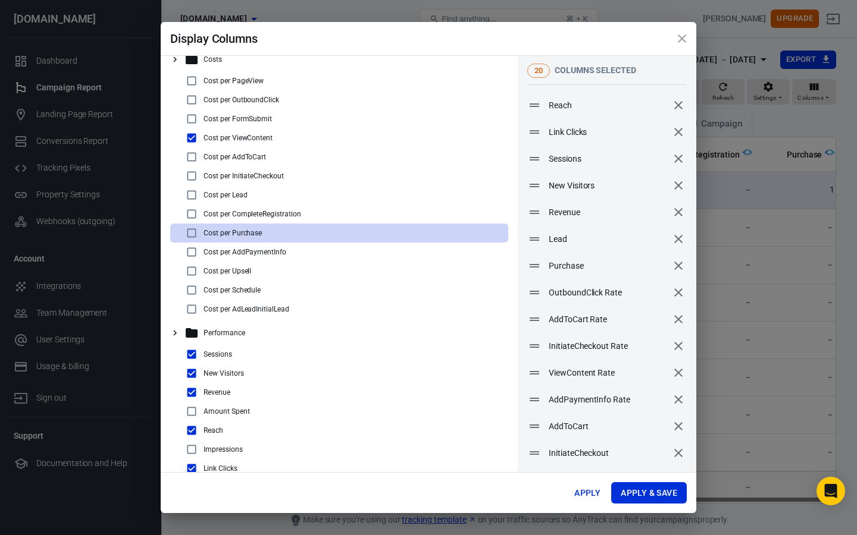
click at [191, 140] on input "checkbox" at bounding box center [191, 138] width 14 height 14
checkbox input "false"
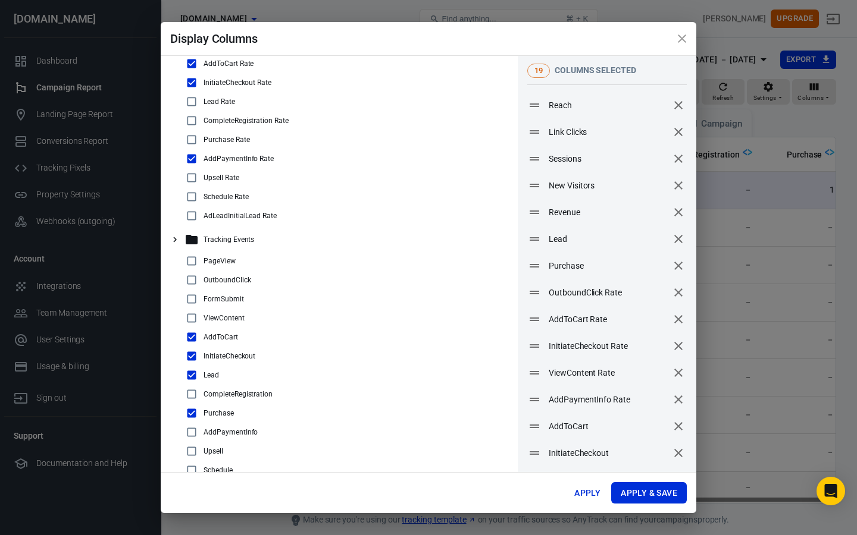
scroll to position [4, 0]
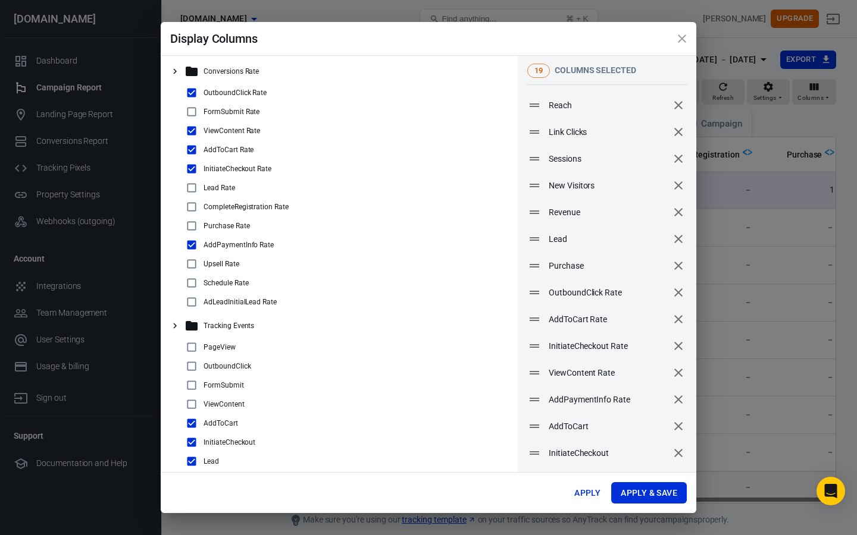
click at [192, 246] on input "checkbox" at bounding box center [191, 245] width 14 height 14
checkbox input "false"
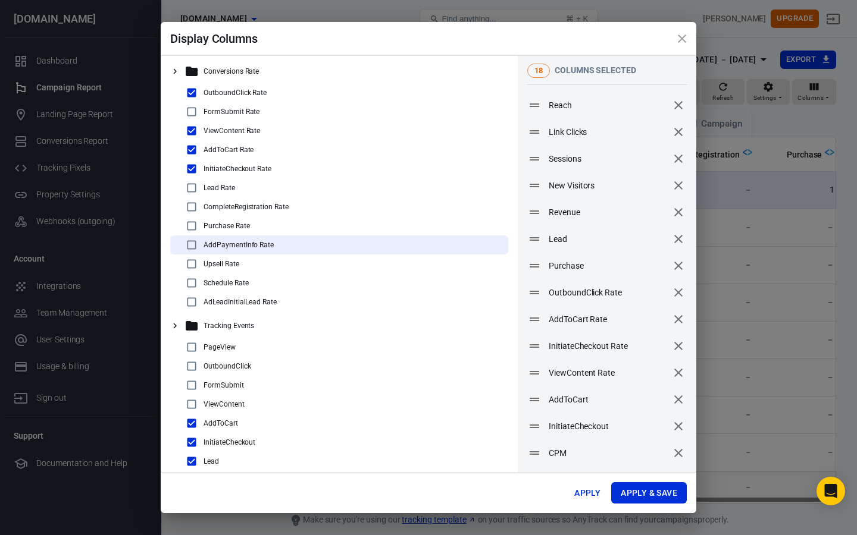
click at [190, 133] on input "checkbox" at bounding box center [191, 131] width 14 height 14
checkbox input "false"
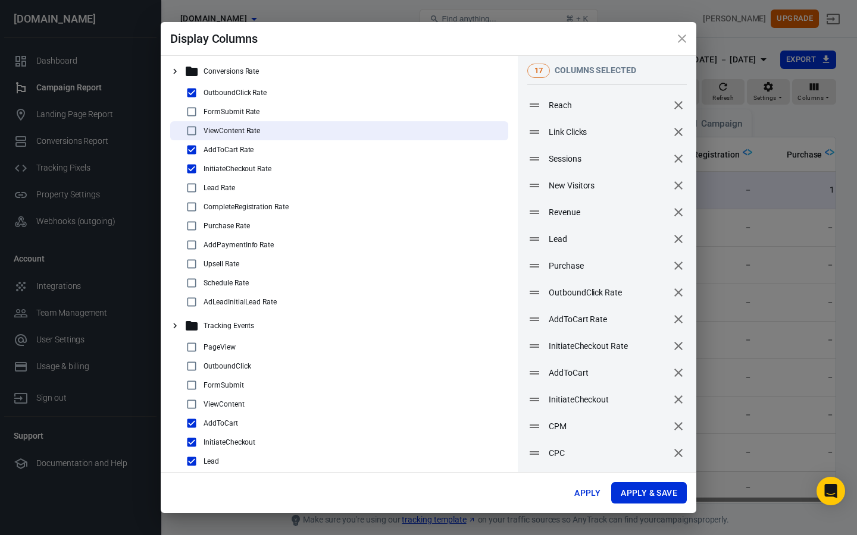
click at [191, 145] on input "checkbox" at bounding box center [191, 150] width 14 height 14
checkbox input "false"
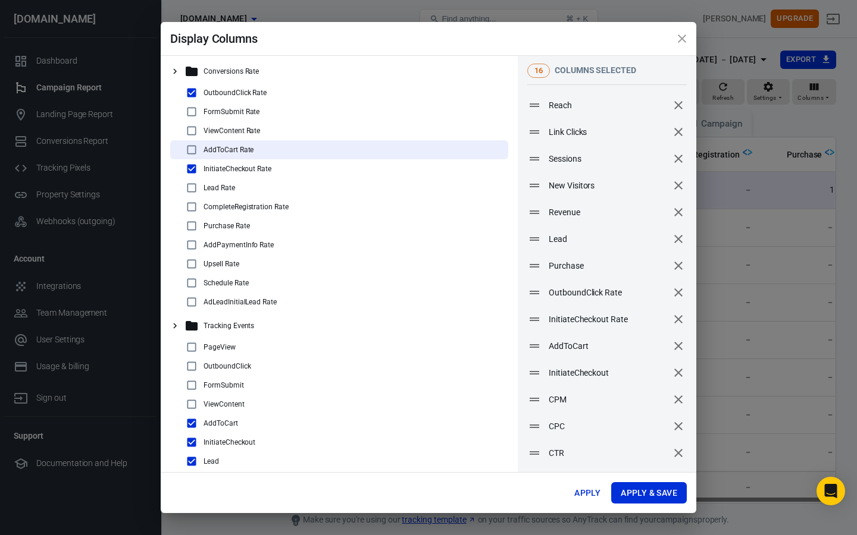
click at [189, 169] on input "checkbox" at bounding box center [191, 169] width 14 height 14
checkbox input "false"
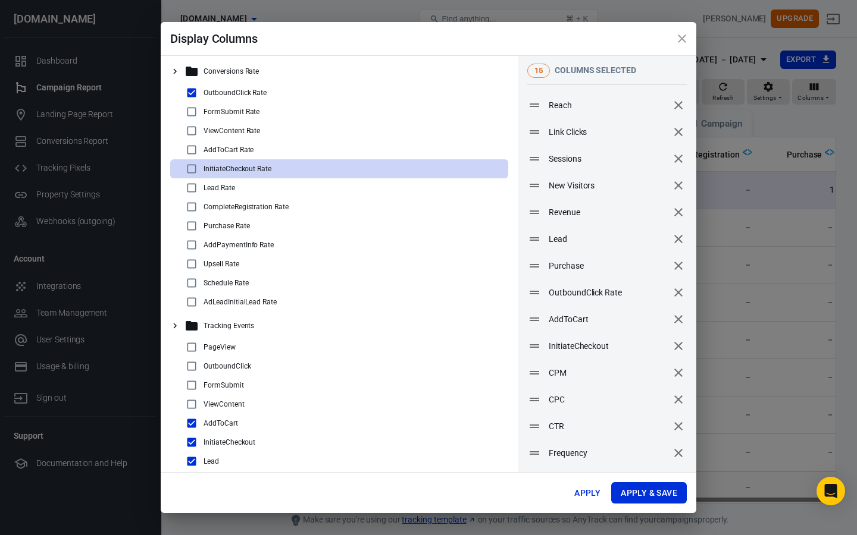
scroll to position [0, 0]
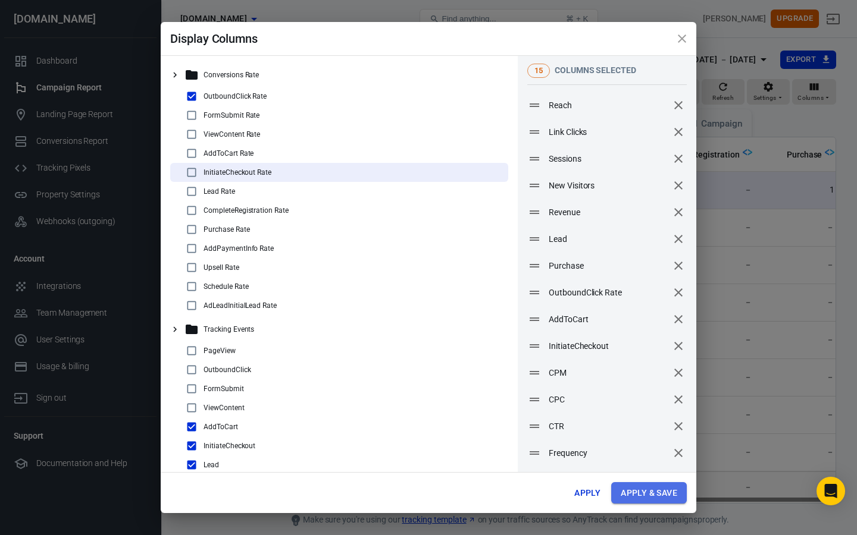
click at [662, 493] on button "Apply & Save" at bounding box center [649, 493] width 76 height 22
radio input "false"
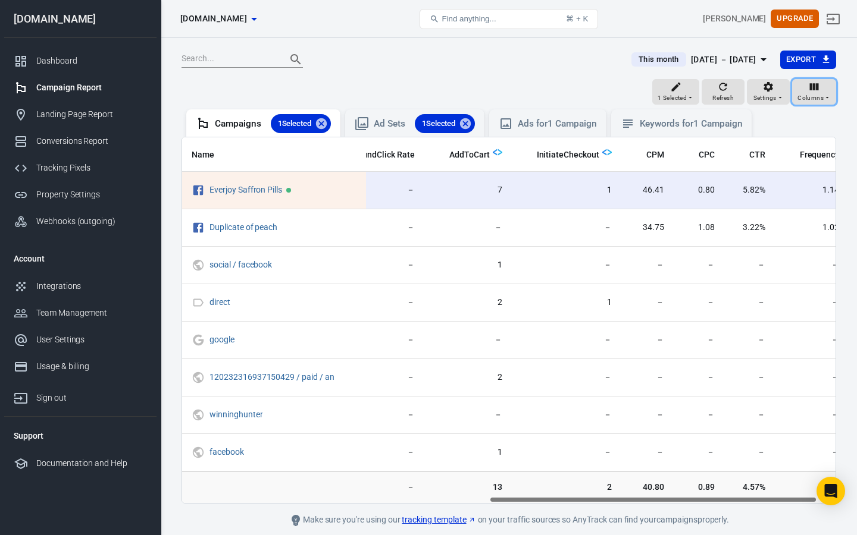
scroll to position [0, 648]
